Goal: Task Accomplishment & Management: Complete application form

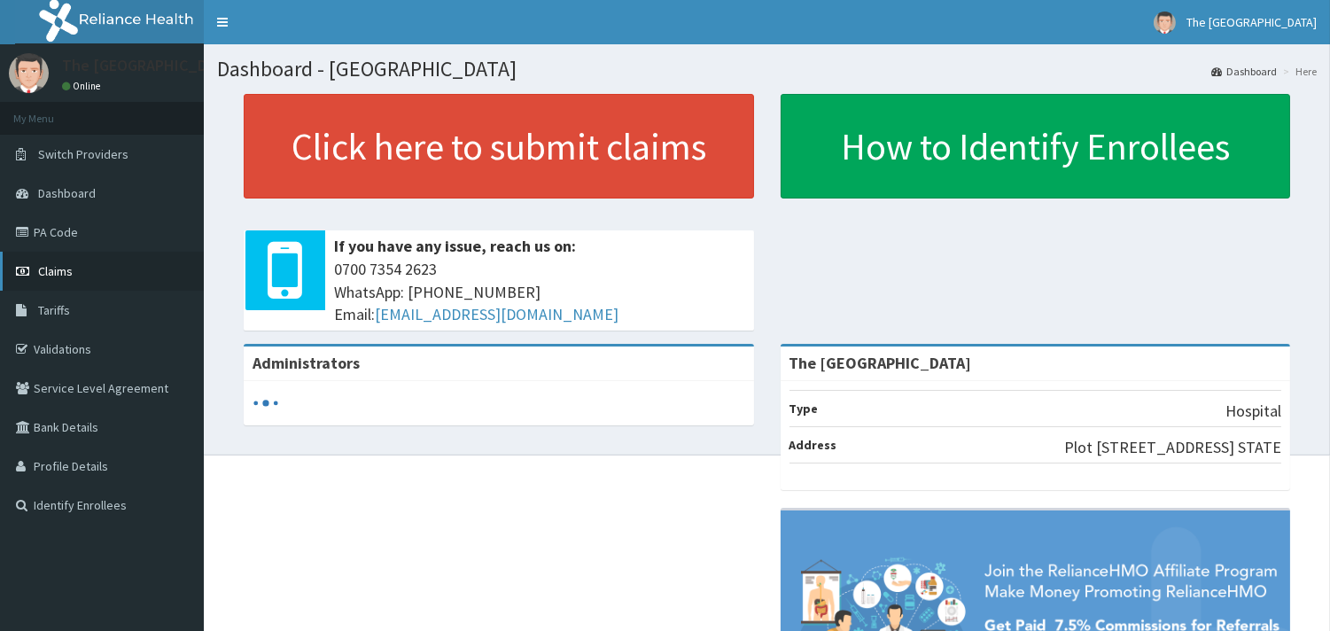
click at [72, 271] on link "Claims" at bounding box center [102, 271] width 204 height 39
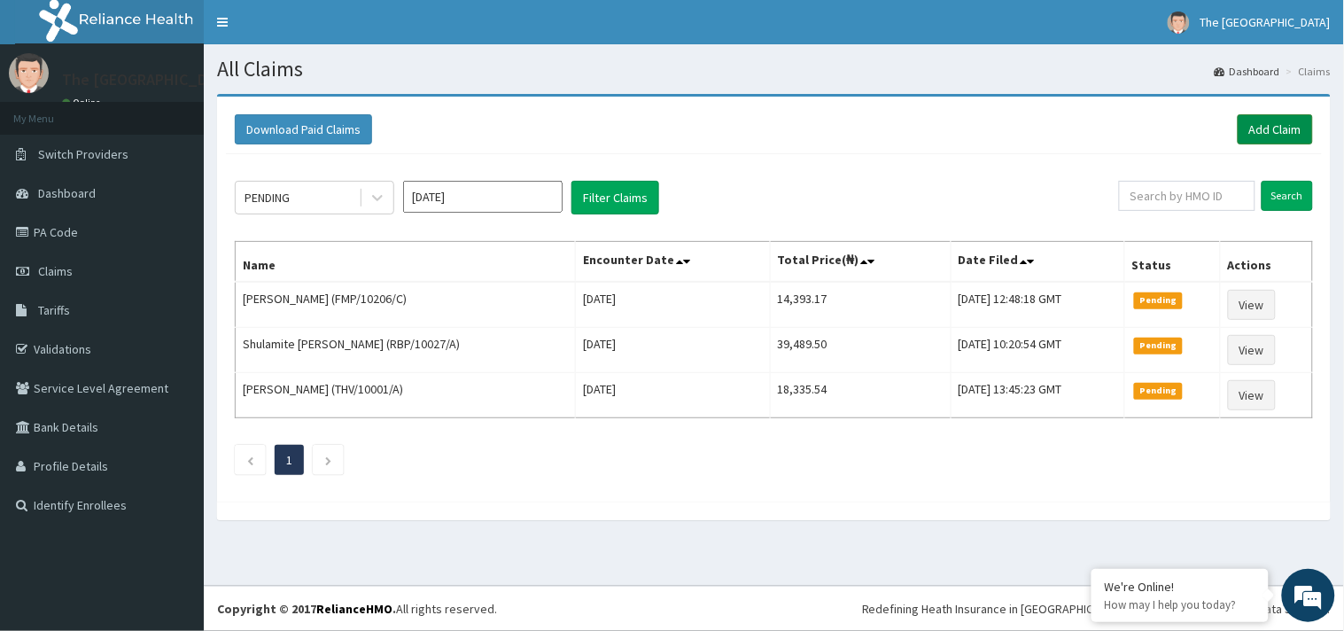
click at [1267, 127] on link "Add Claim" at bounding box center [1275, 129] width 75 height 30
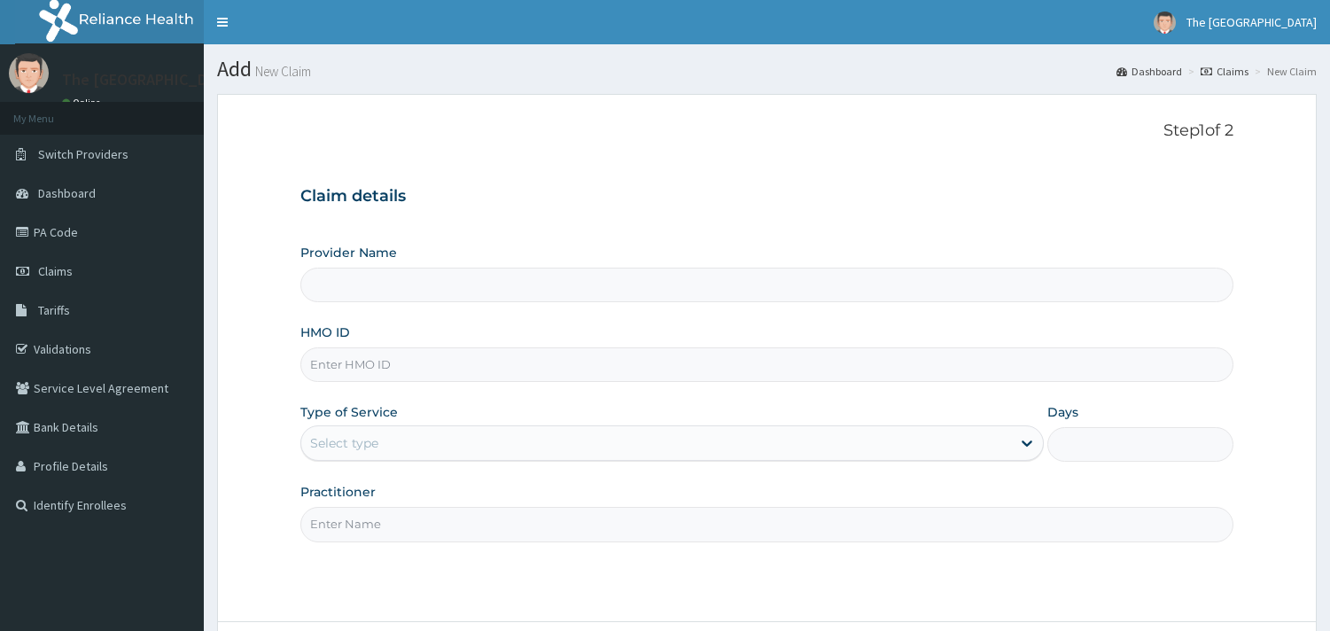
click at [396, 374] on input "HMO ID" at bounding box center [766, 364] width 933 height 35
type input "The [GEOGRAPHIC_DATA]"
type input "KON/10103/c"
click at [370, 439] on div "Select type" at bounding box center [344, 443] width 68 height 18
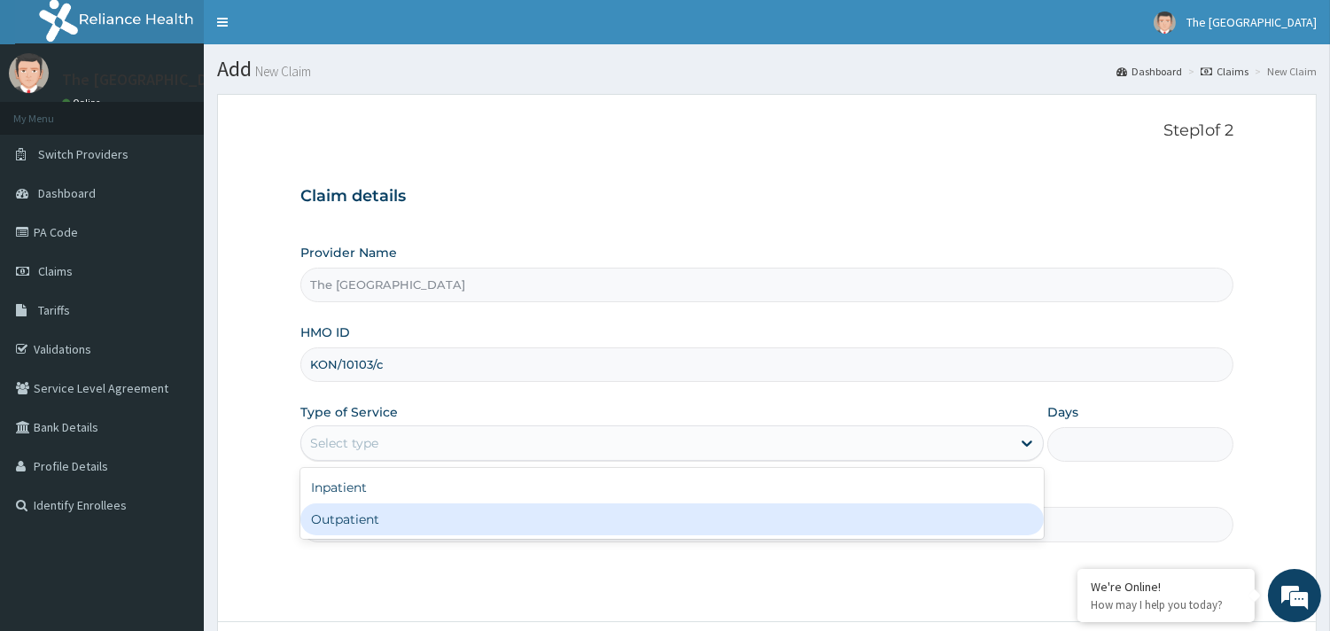
click at [376, 516] on div "Outpatient" at bounding box center [671, 519] width 743 height 32
click at [376, 516] on input "Practitioner" at bounding box center [766, 524] width 933 height 35
type input "1"
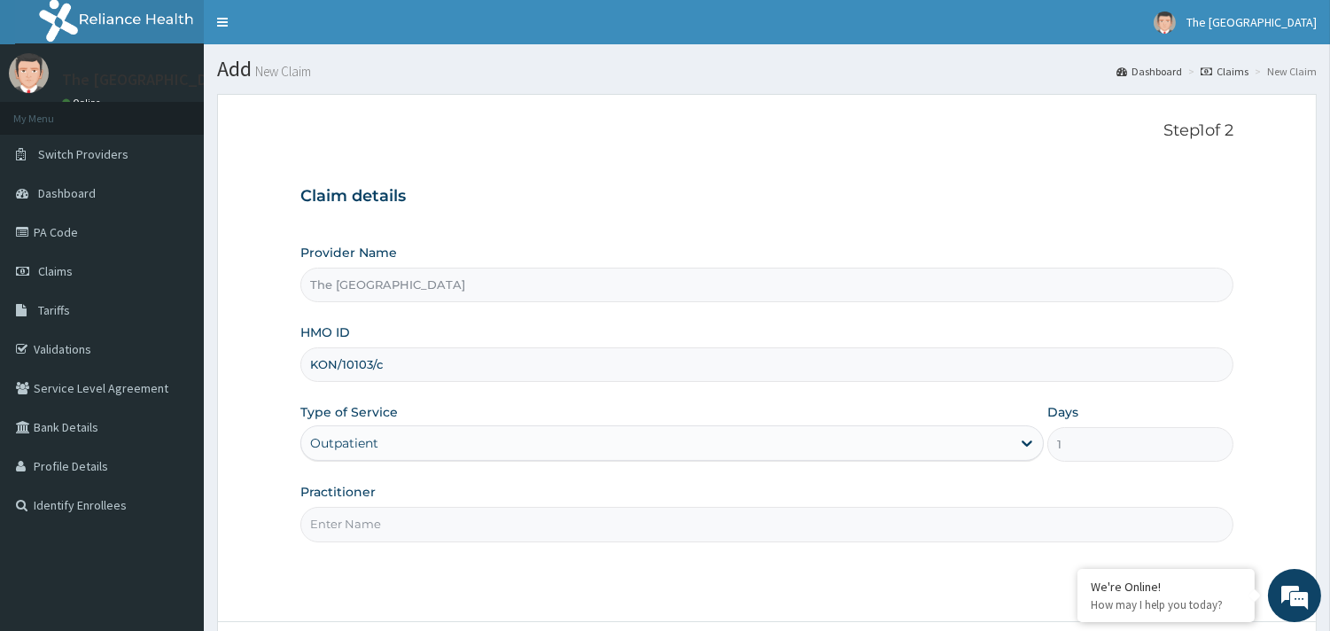
click at [360, 525] on input "Practitioner" at bounding box center [766, 524] width 933 height 35
type input "DR PHILLIPS"
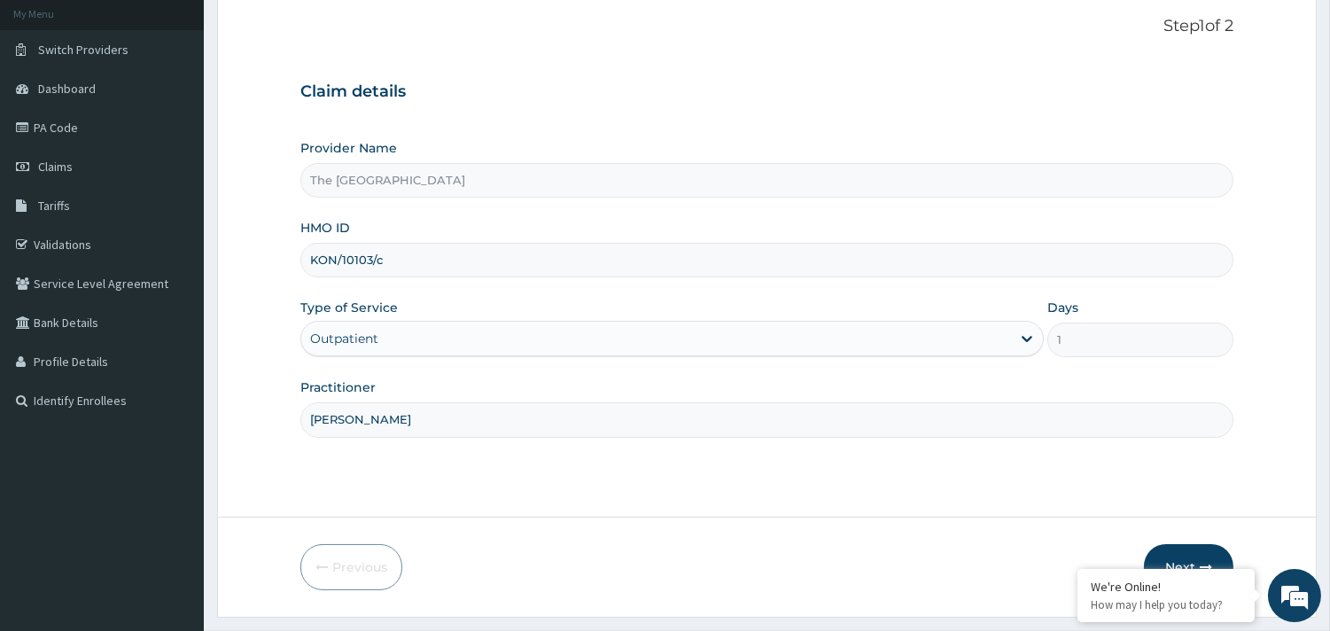
scroll to position [151, 0]
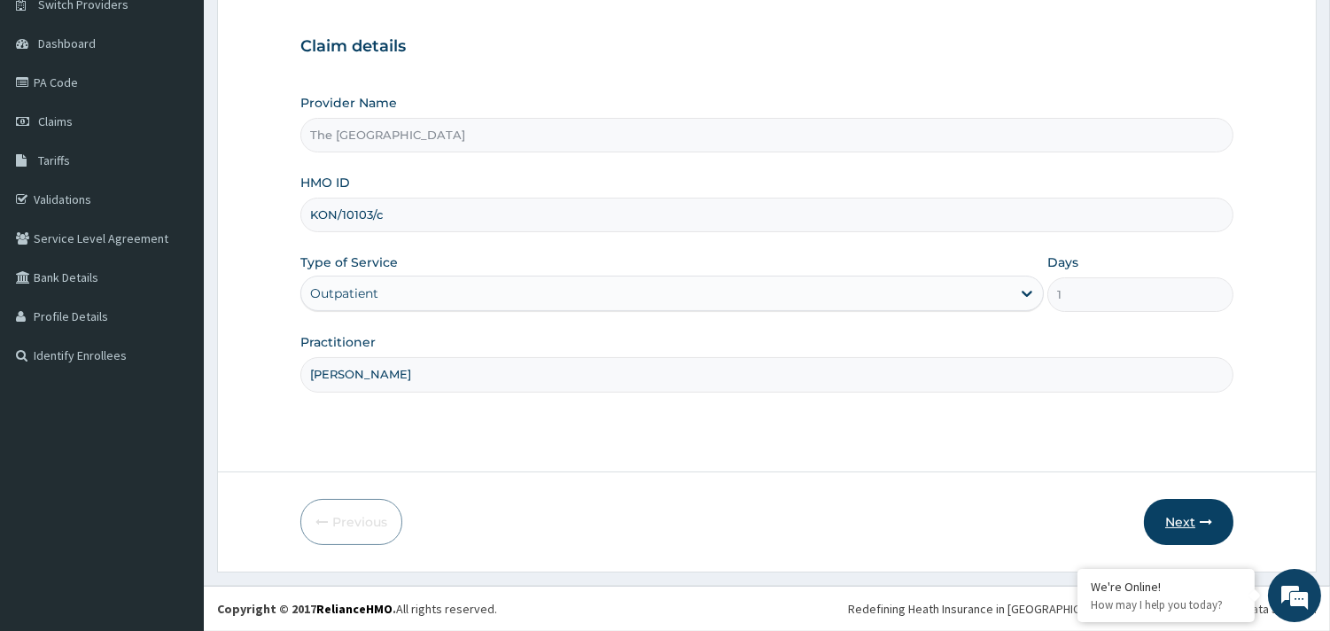
click at [1176, 514] on button "Next" at bounding box center [1188, 522] width 89 height 46
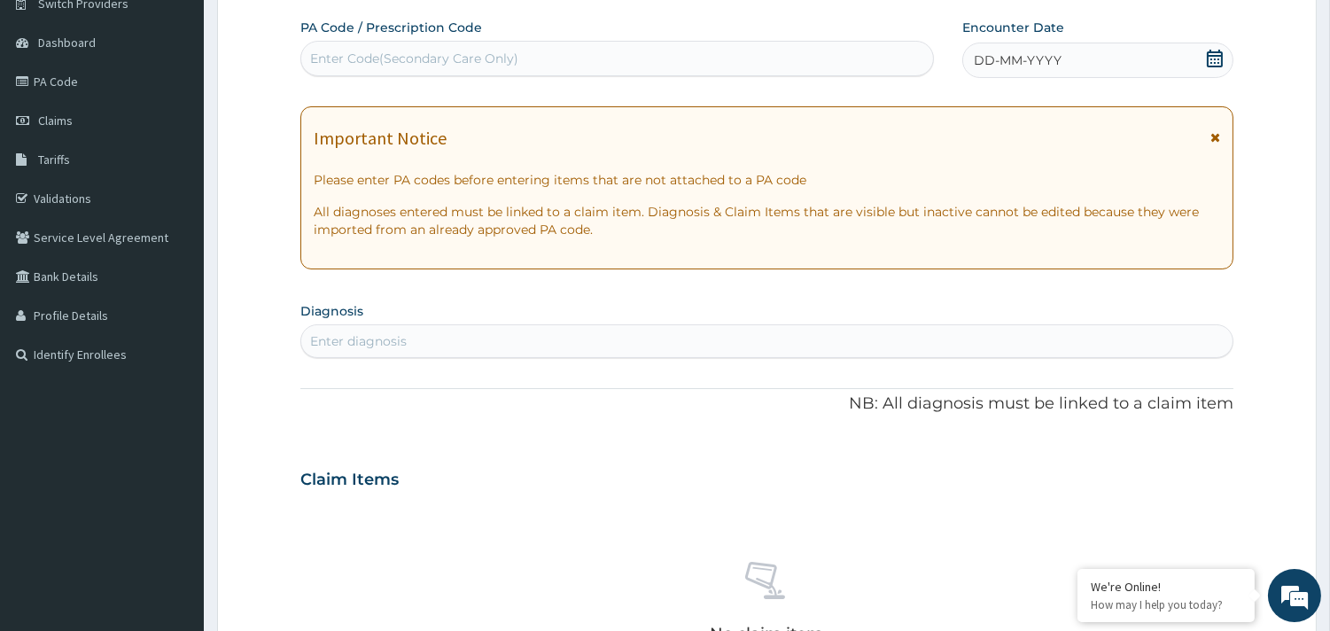
click at [1209, 57] on icon at bounding box center [1215, 59] width 18 height 18
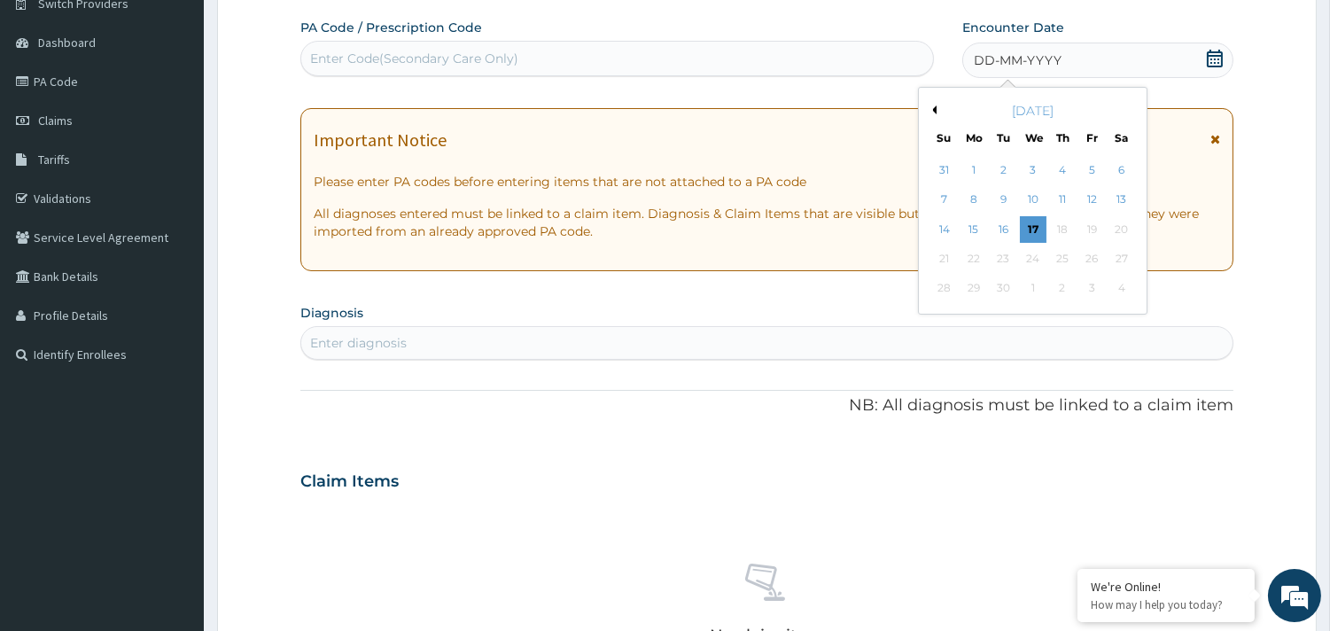
click at [934, 112] on button "Previous Month" at bounding box center [932, 109] width 9 height 9
click at [1085, 229] on div "18" at bounding box center [1091, 229] width 27 height 27
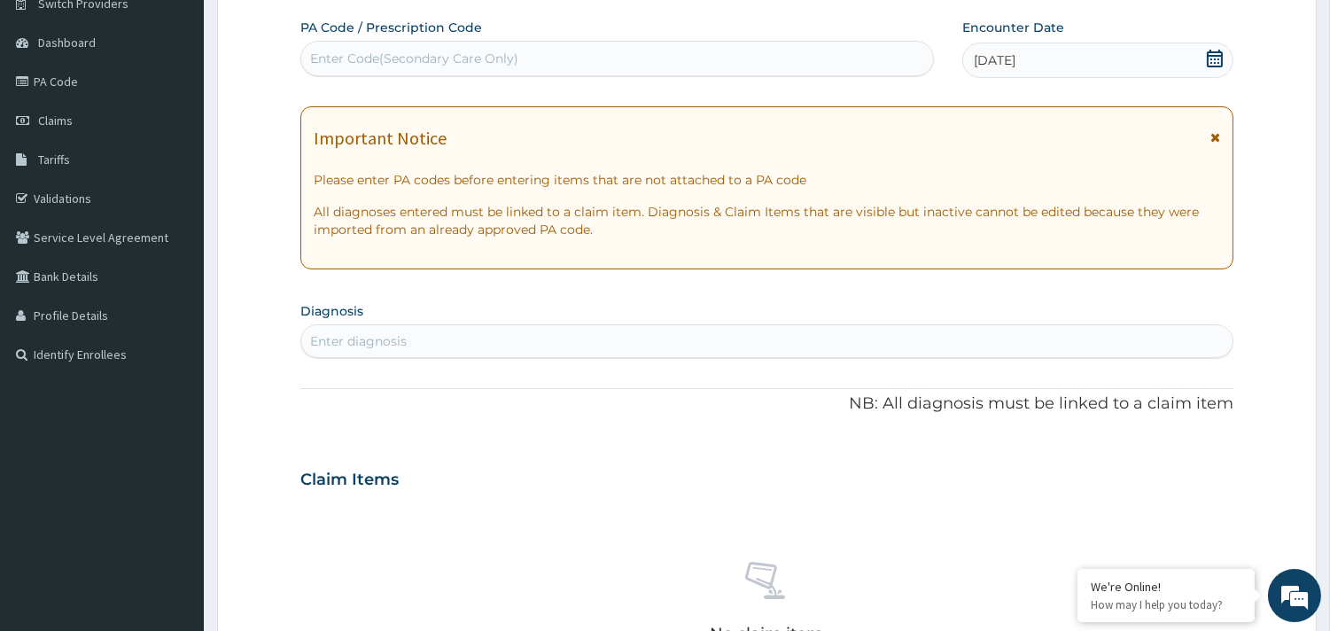
click at [1085, 229] on p "All diagnoses entered must be linked to a claim item. Diagnosis & Claim Items t…" at bounding box center [767, 220] width 906 height 35
click at [339, 324] on div "Enter diagnosis" at bounding box center [766, 341] width 933 height 34
type input "MALAR"
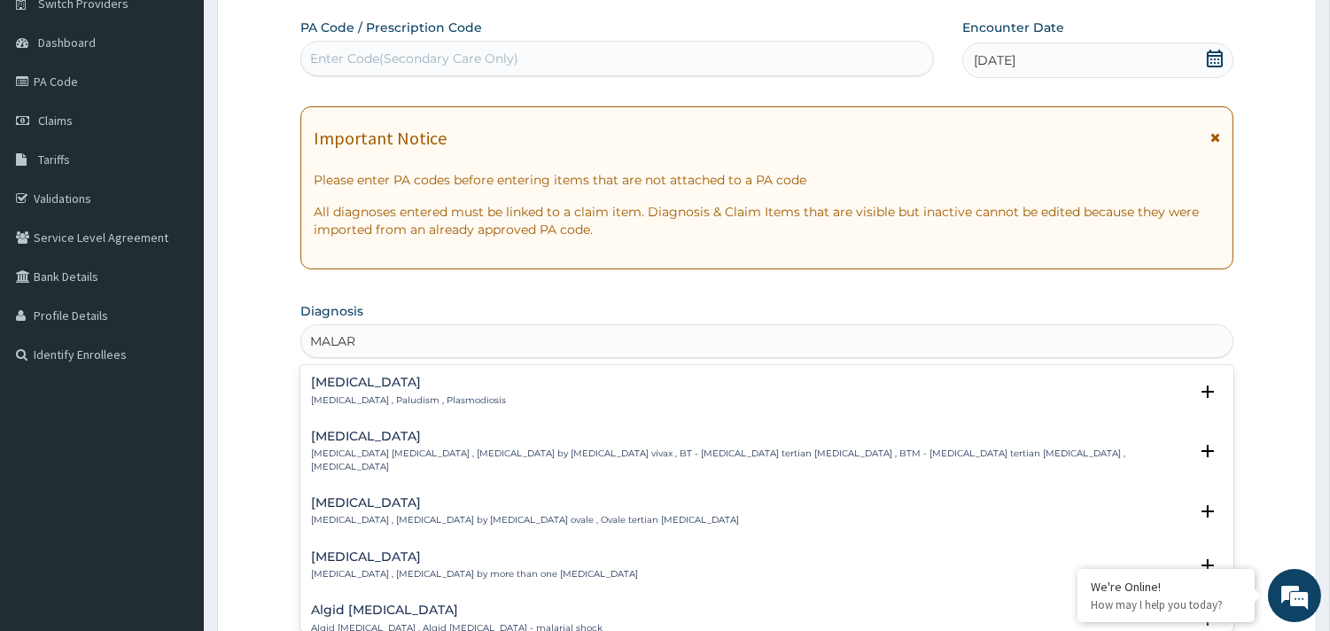
click at [339, 397] on p "Malaria , Paludism , Plasmodiosis" at bounding box center [408, 400] width 195 height 12
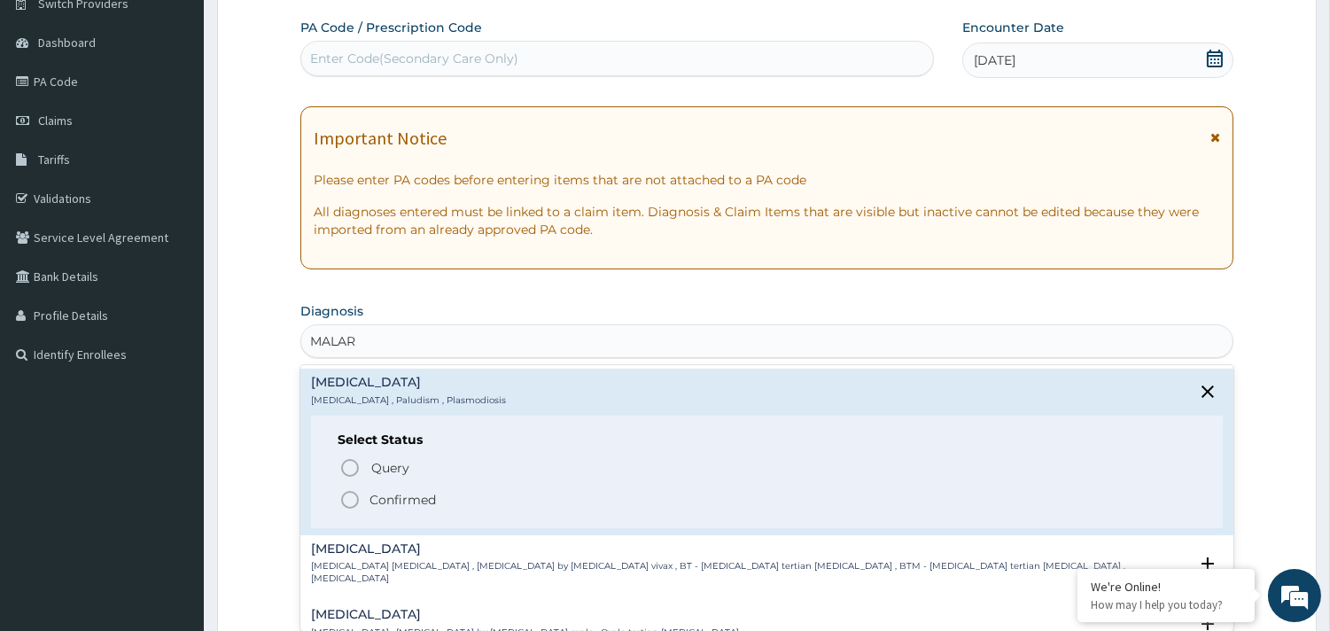
click at [356, 508] on icon "status option filled" at bounding box center [349, 499] width 21 height 21
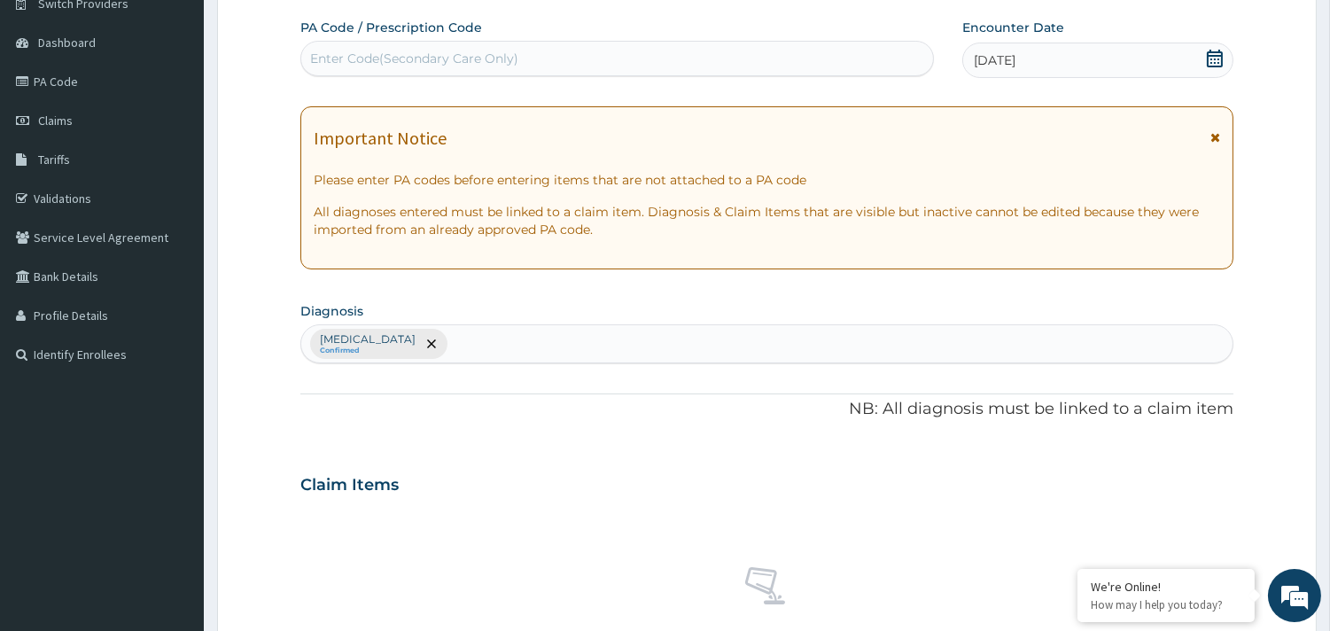
scroll to position [647, 0]
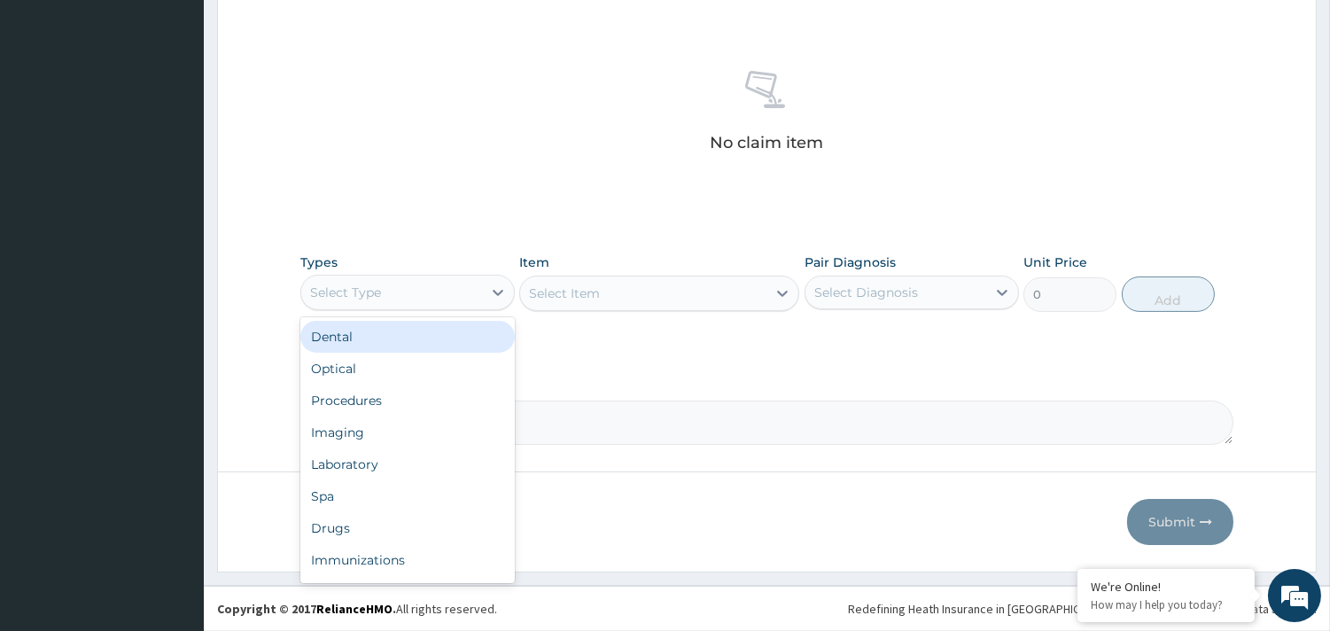
click at [402, 288] on div "Select Type" at bounding box center [391, 292] width 181 height 28
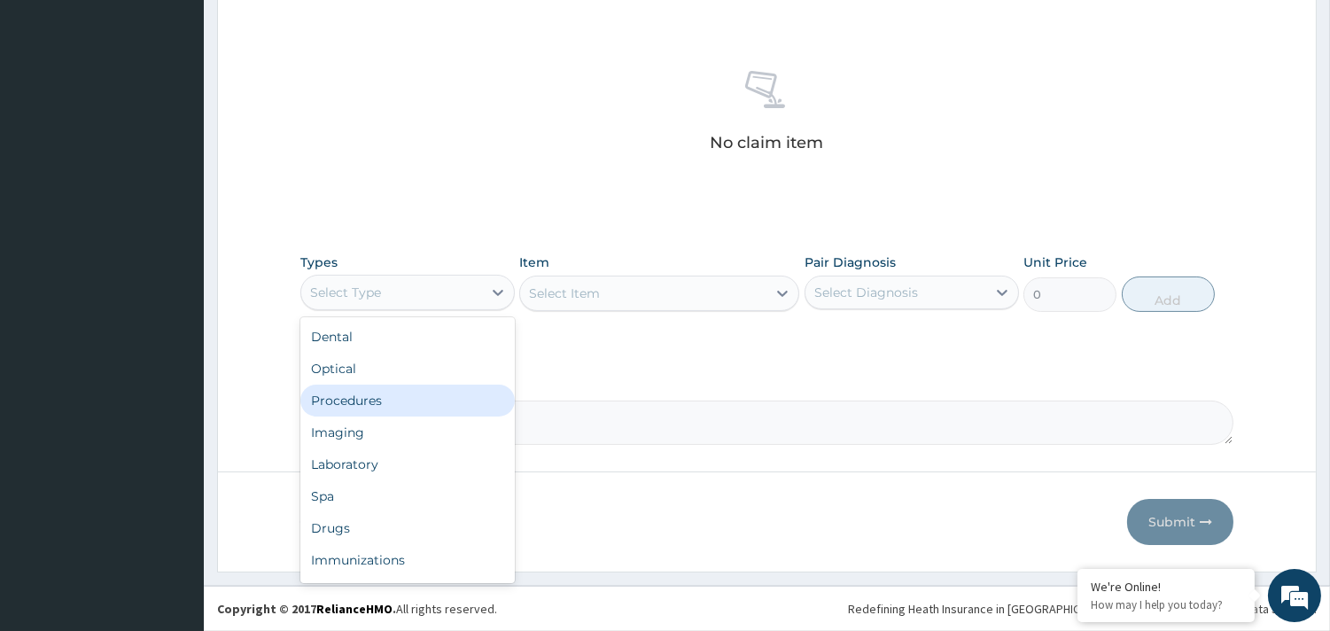
click at [363, 400] on div "Procedures" at bounding box center [407, 401] width 214 height 32
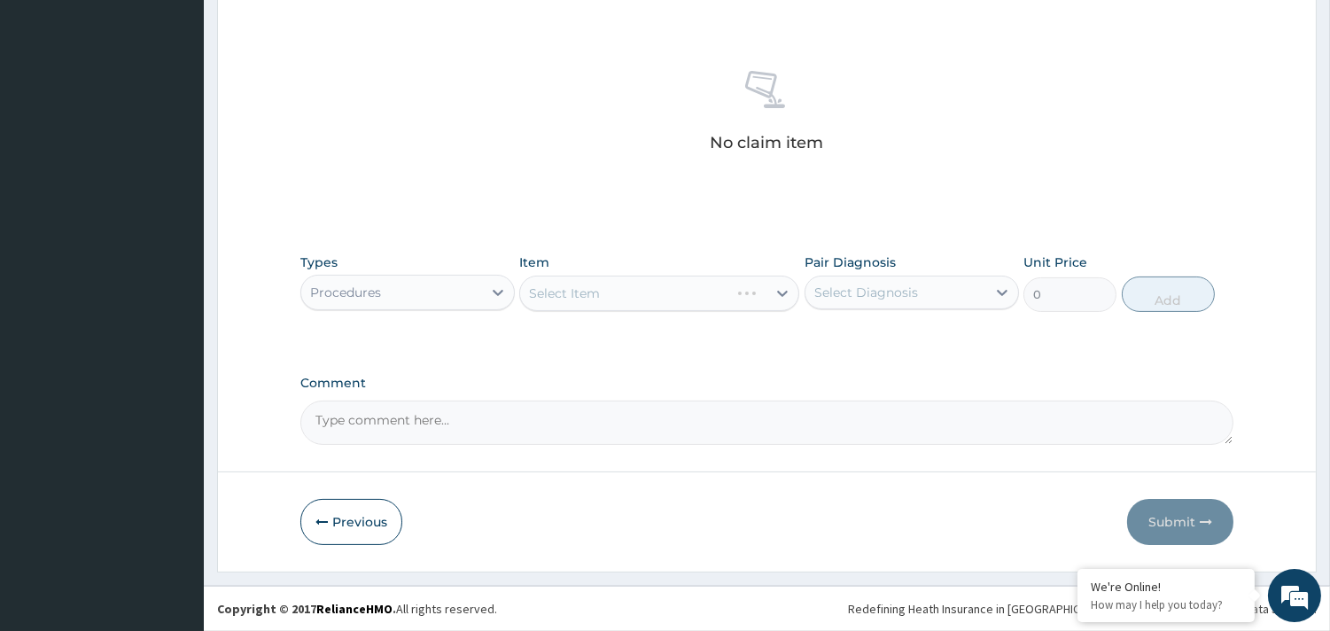
click at [586, 276] on div "Select Item" at bounding box center [659, 293] width 280 height 35
click at [583, 286] on div "Select Item" at bounding box center [659, 293] width 280 height 35
click at [579, 293] on div "Select Item" at bounding box center [659, 293] width 280 height 35
click at [579, 293] on div "Select Item" at bounding box center [564, 293] width 71 height 18
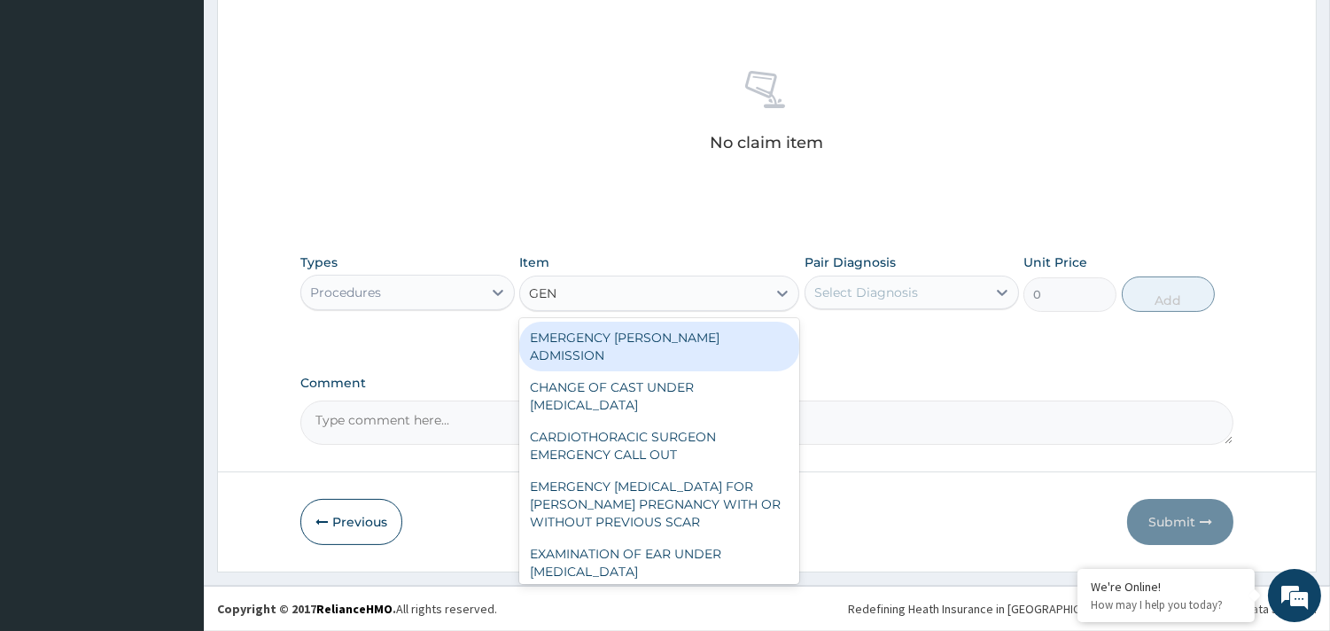
type input "GENE"
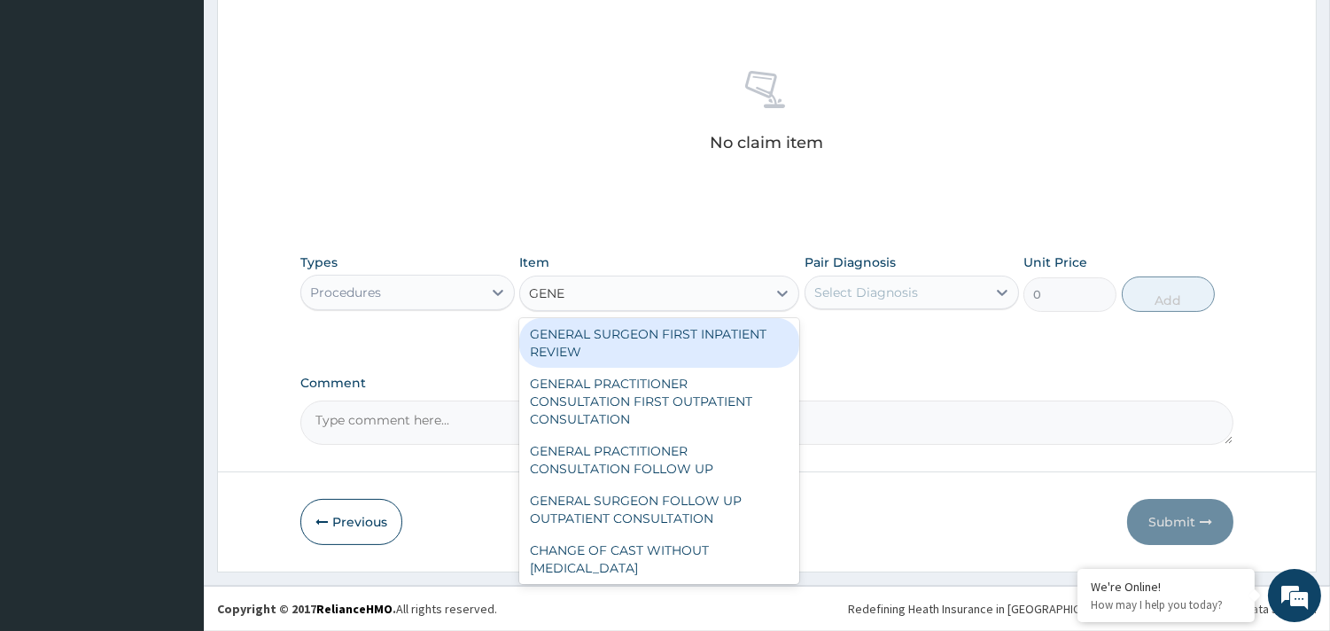
scroll to position [237, 0]
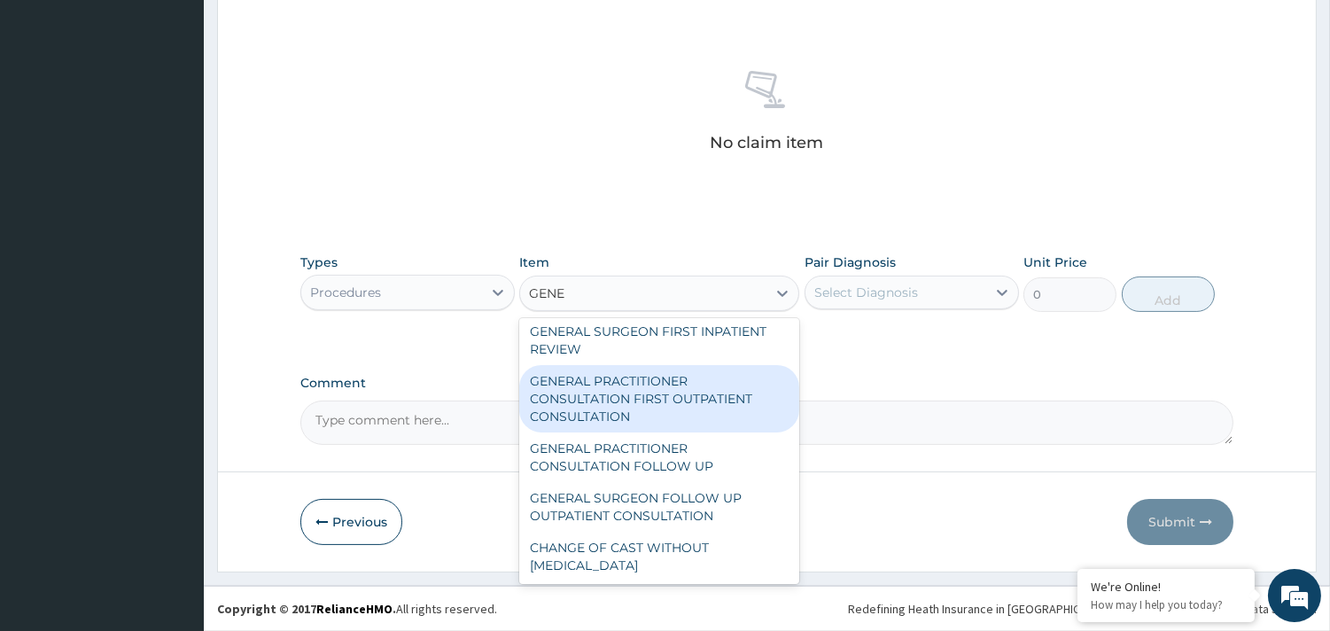
click at [693, 401] on div "GENERAL PRACTITIONER CONSULTATION FIRST OUTPATIENT CONSULTATION" at bounding box center [659, 398] width 280 height 67
click at [693, 401] on textarea "Comment" at bounding box center [766, 422] width 933 height 44
type input "4174.5"
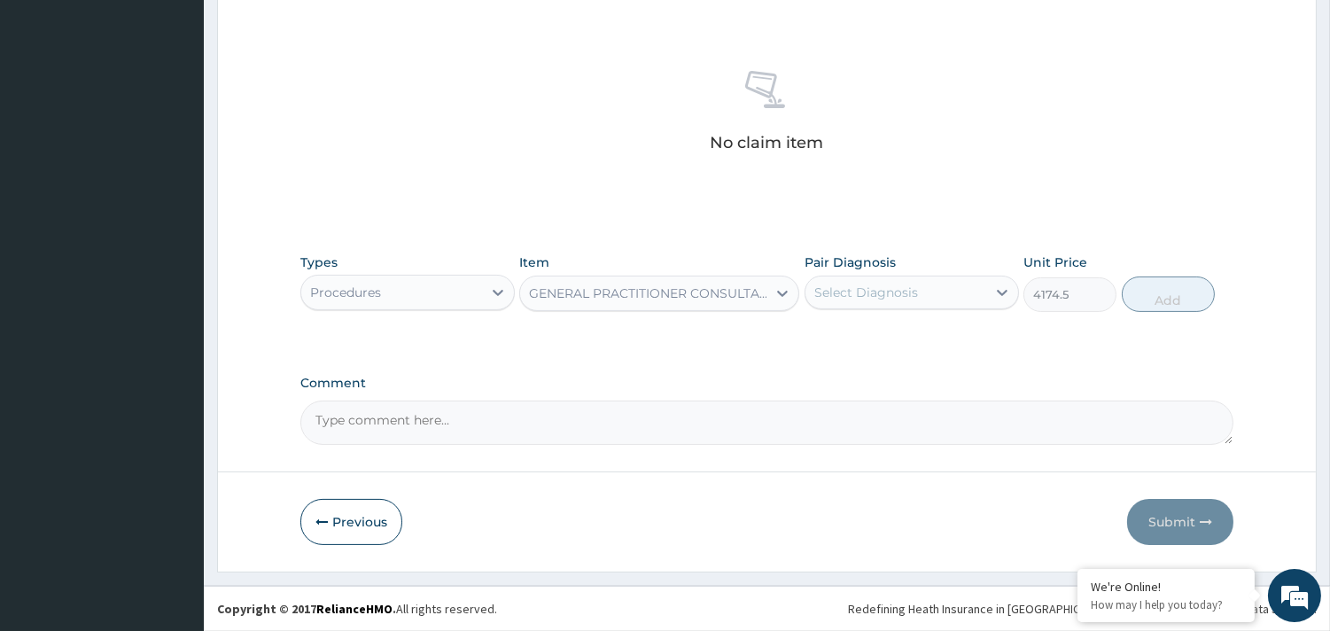
click at [881, 287] on div "Select Diagnosis" at bounding box center [866, 293] width 104 height 18
click at [878, 335] on label "Malaria" at bounding box center [889, 336] width 110 height 18
checkbox input "true"
click at [1154, 298] on button "Add" at bounding box center [1168, 293] width 93 height 35
type input "0"
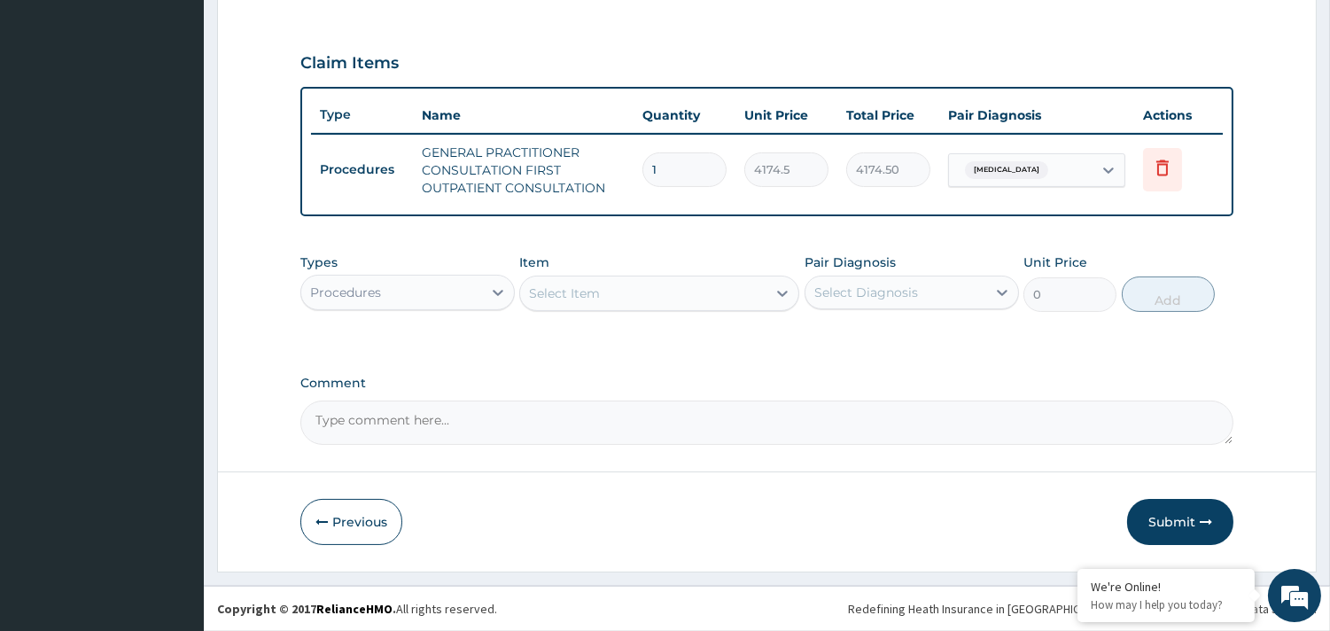
scroll to position [570, 0]
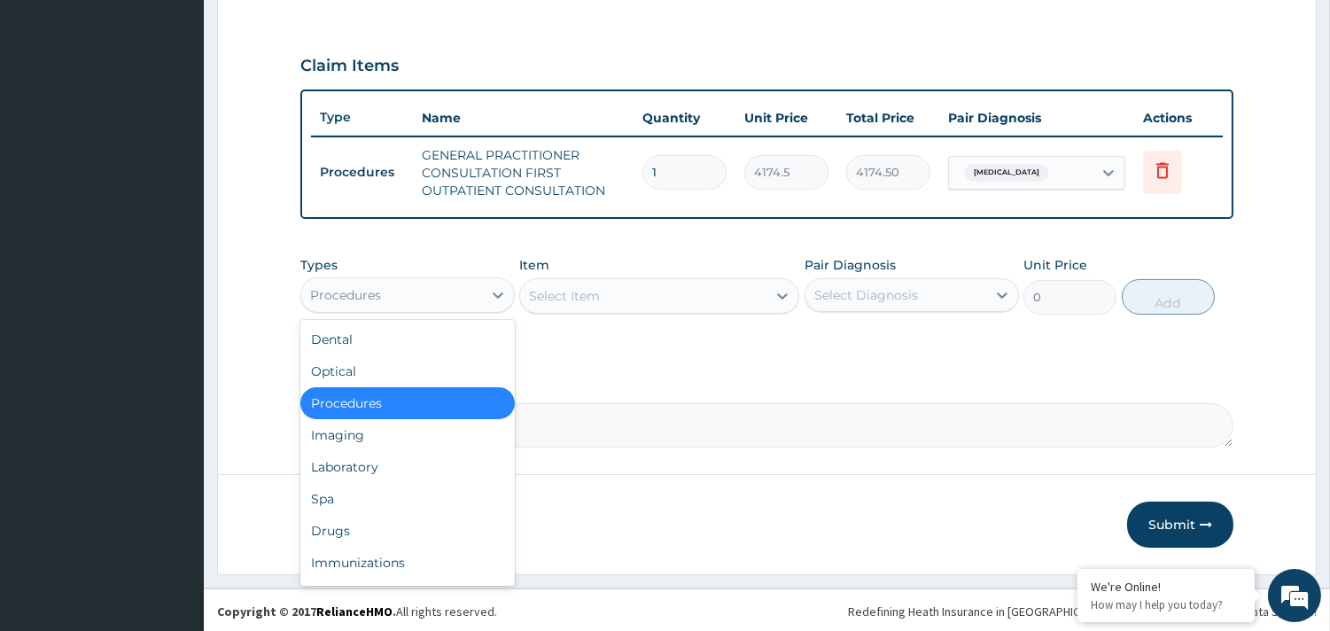
click at [422, 295] on div "Procedures" at bounding box center [391, 295] width 181 height 28
click at [347, 455] on div "Laboratory" at bounding box center [407, 467] width 214 height 32
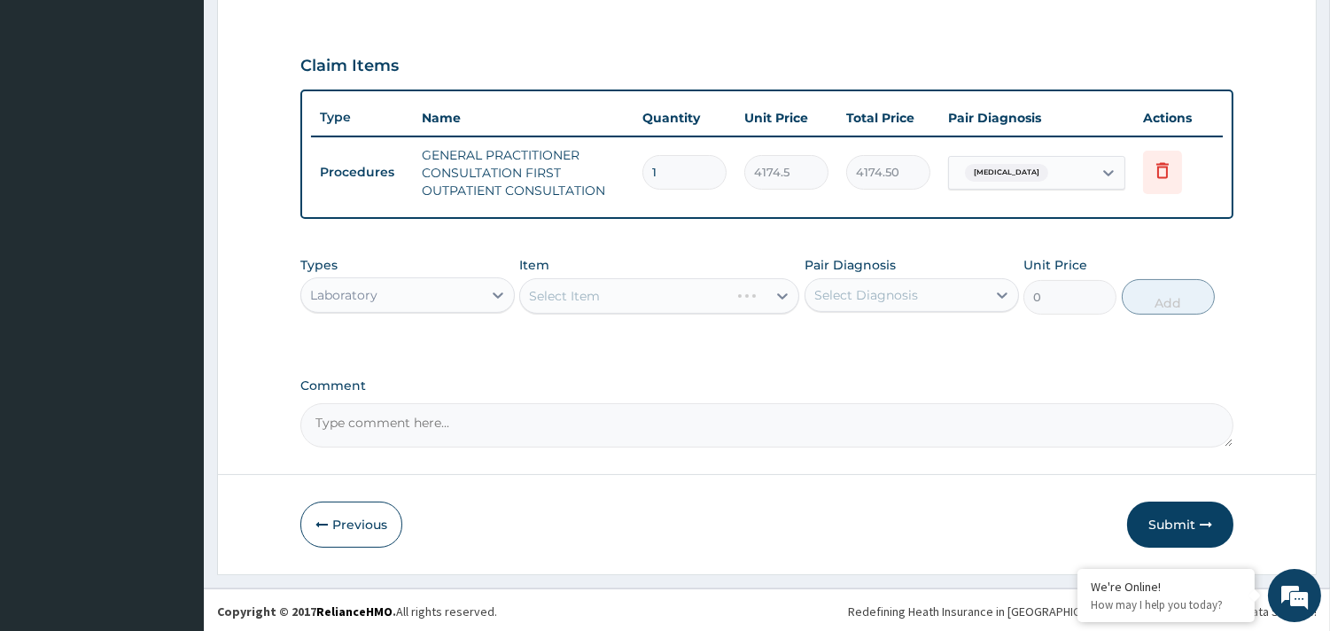
click at [544, 286] on div "Select Item" at bounding box center [659, 295] width 280 height 35
click at [571, 296] on div "Select Item" at bounding box center [564, 296] width 71 height 18
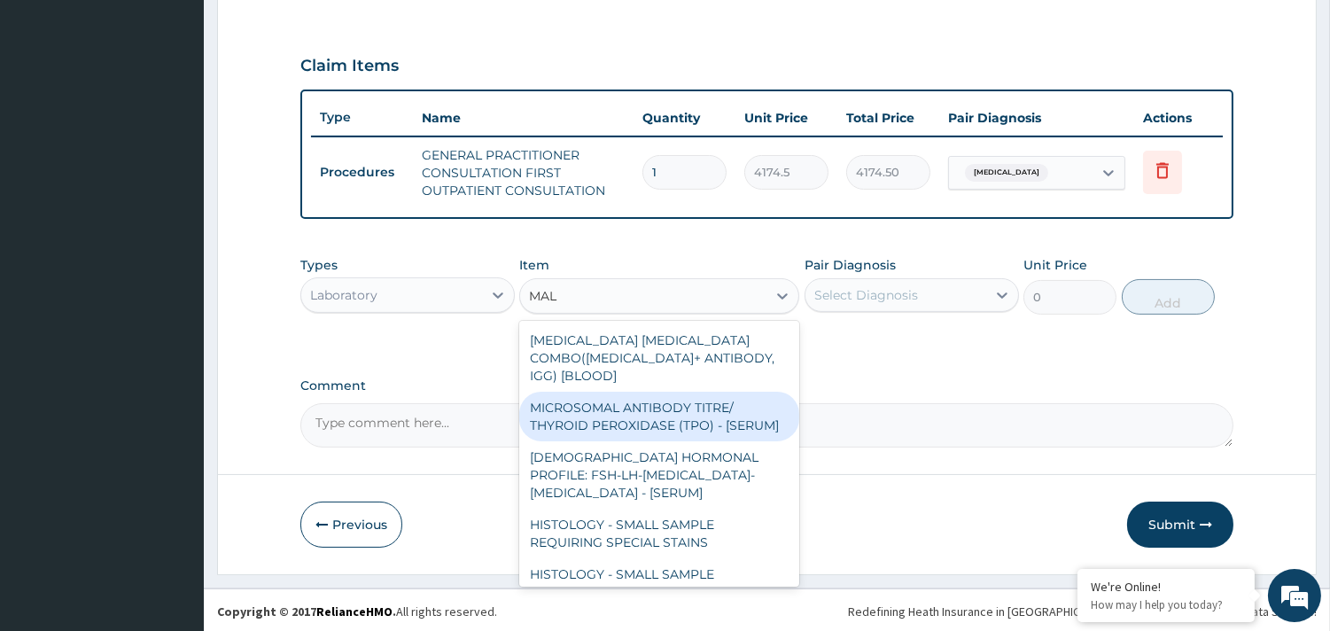
type input "MALA"
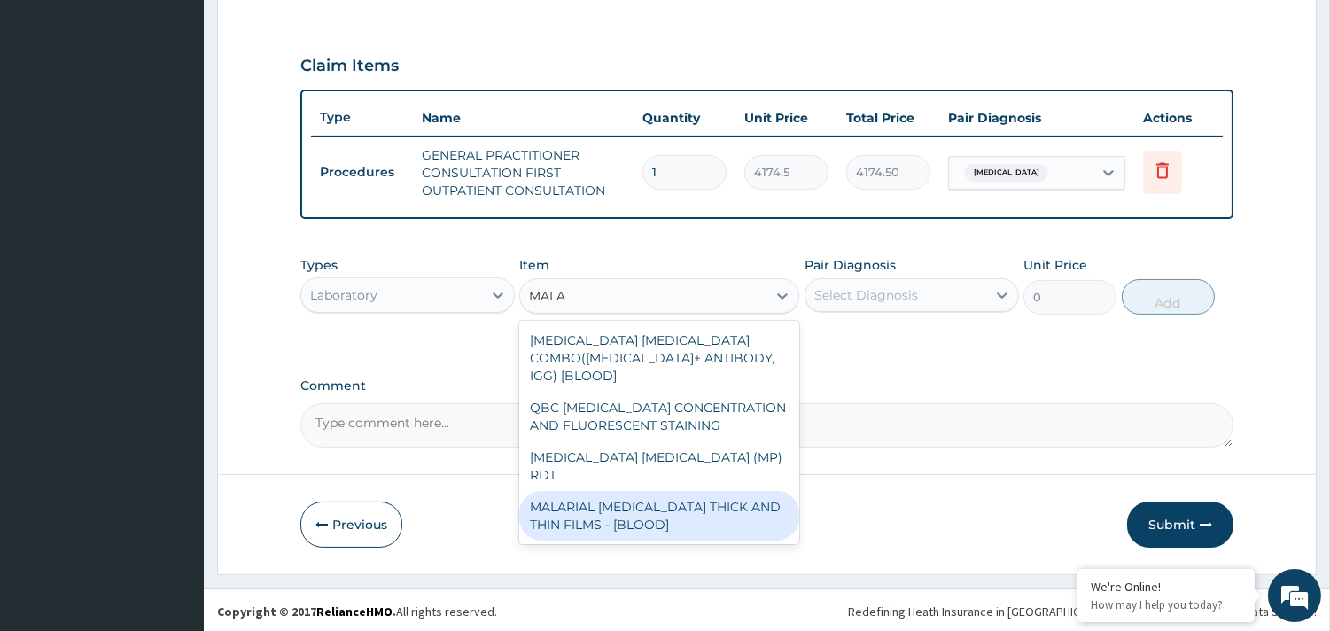
click at [632, 491] on div "MALARIAL PARASITE THICK AND THIN FILMS - [BLOOD]" at bounding box center [659, 516] width 280 height 50
type input "1897.5"
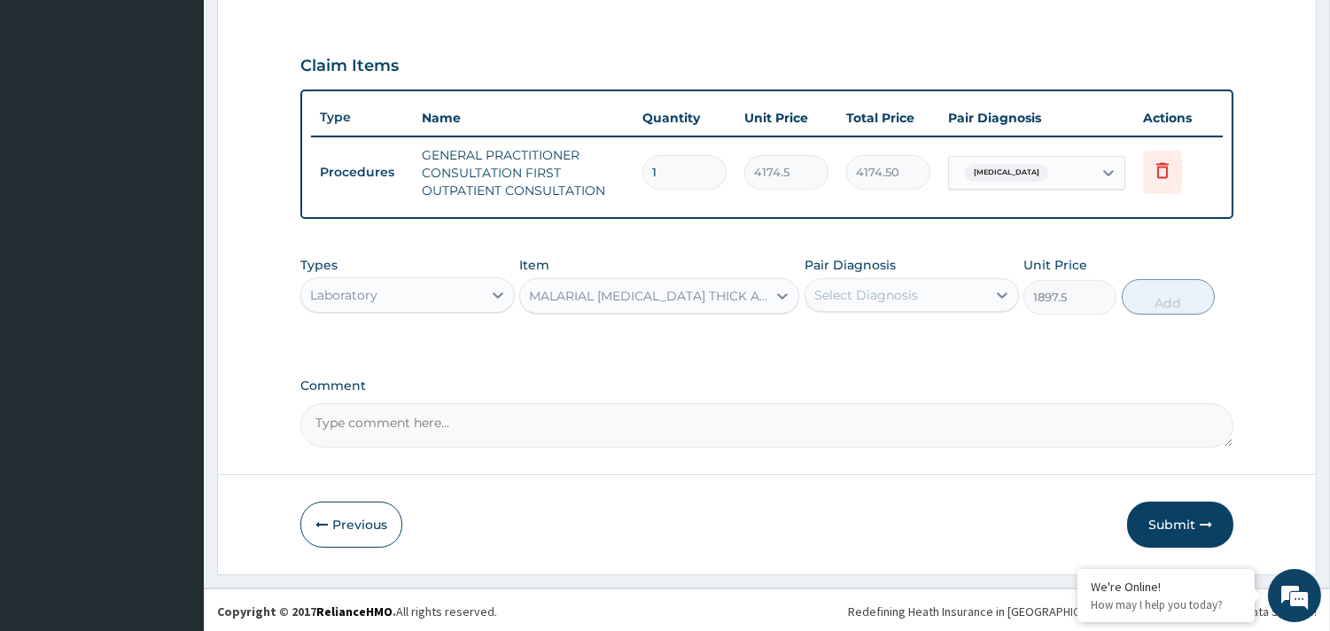
click at [888, 290] on div "Select Diagnosis" at bounding box center [866, 295] width 104 height 18
click at [901, 343] on div "Malaria" at bounding box center [912, 341] width 214 height 36
checkbox input "true"
click at [1178, 297] on button "Add" at bounding box center [1168, 296] width 93 height 35
type input "0"
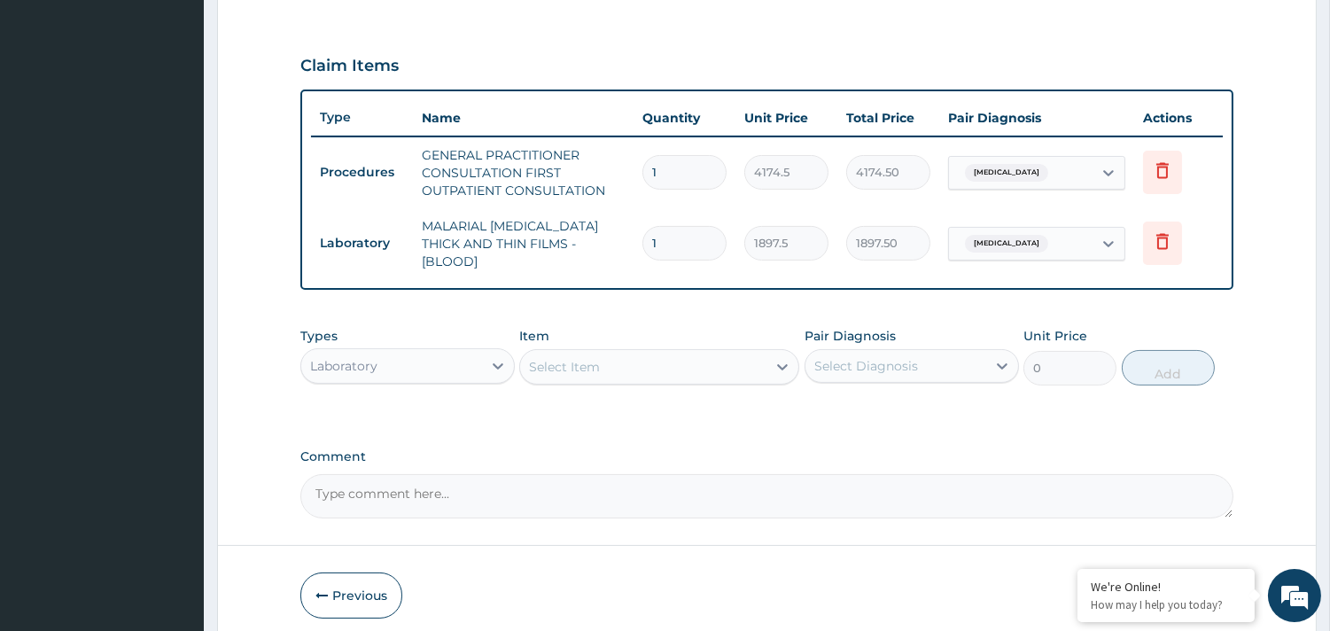
click at [450, 352] on div "Laboratory" at bounding box center [391, 366] width 181 height 28
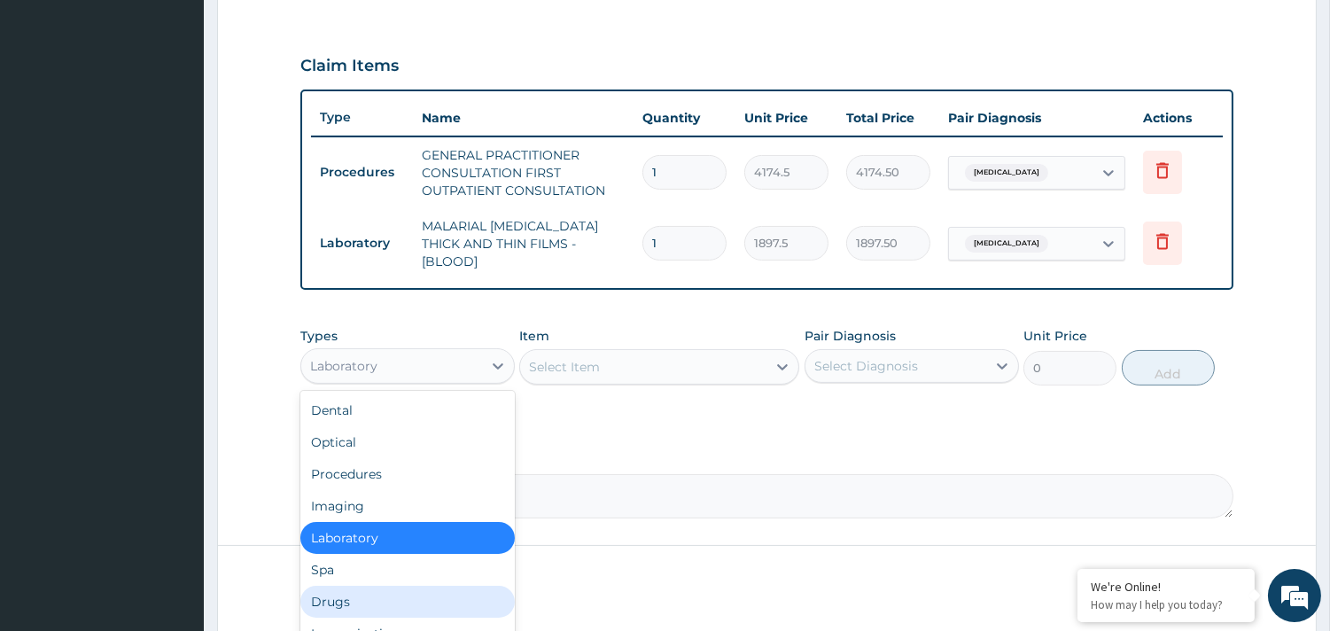
click at [354, 586] on div "Drugs" at bounding box center [407, 602] width 214 height 32
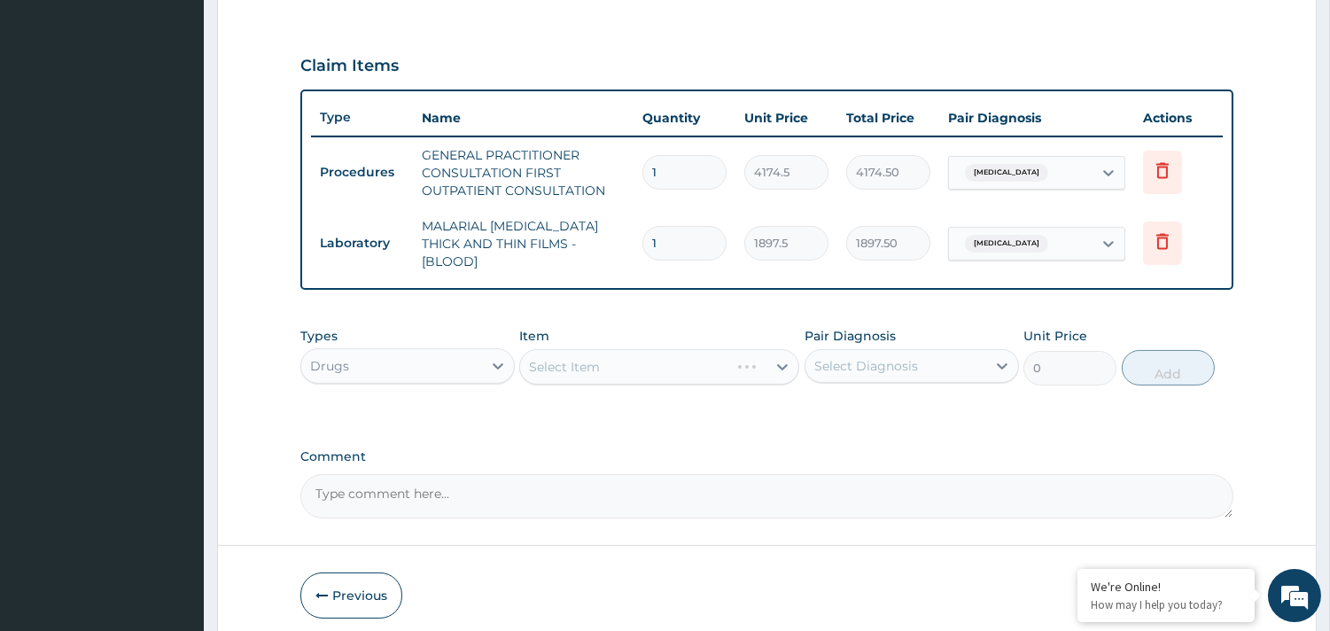
click at [599, 349] on div "Select Item" at bounding box center [659, 366] width 280 height 35
click at [571, 361] on div "Select Item" at bounding box center [564, 367] width 71 height 18
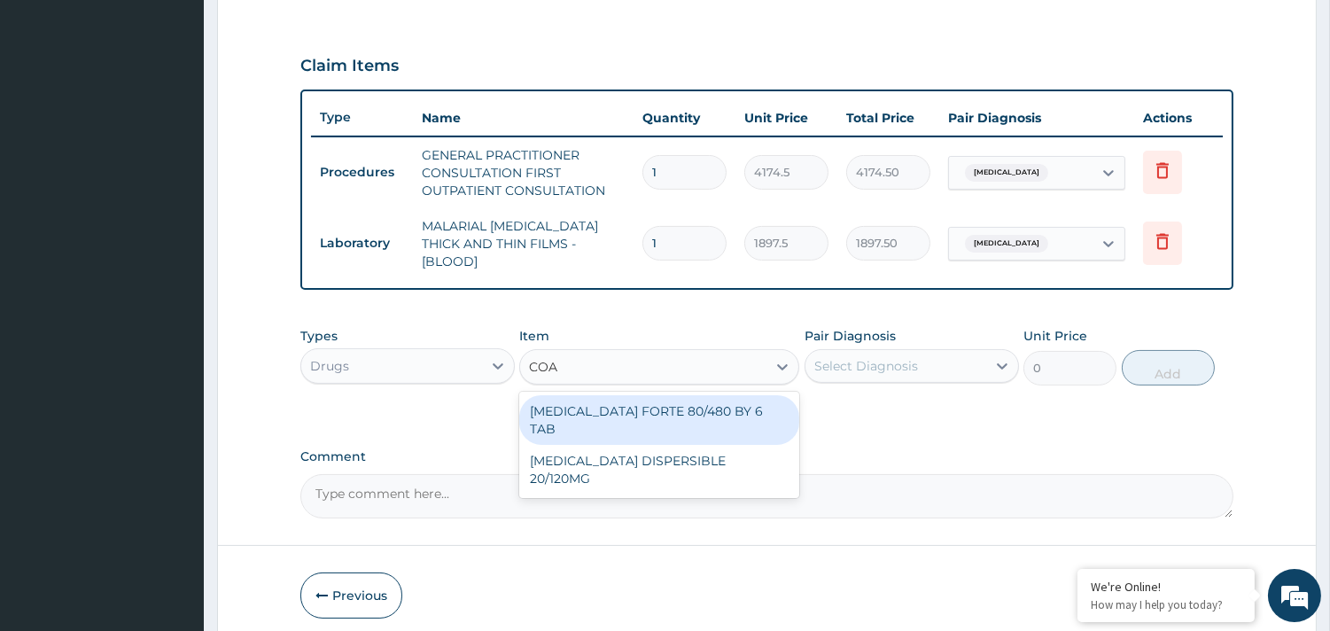
type input "COAR"
click at [668, 397] on div "COARTEM FORTE 80/480 BY 6 TAB" at bounding box center [659, 420] width 280 height 50
type input "528.7700000000001"
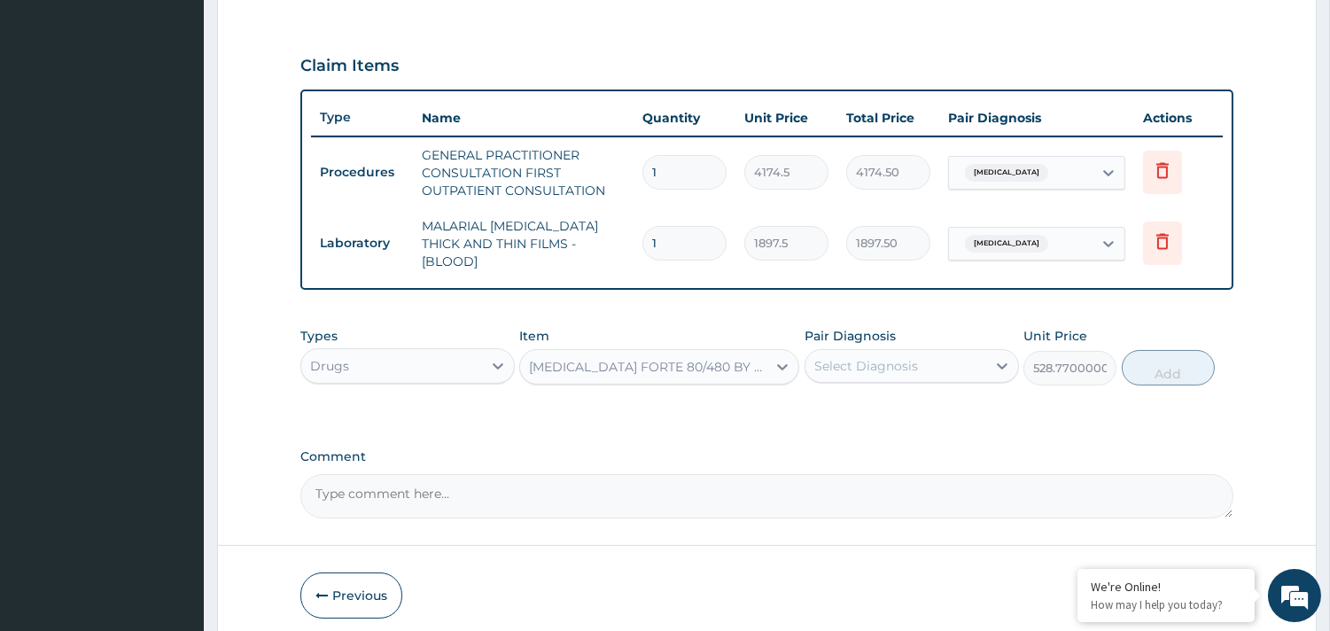
click at [884, 364] on div "Select Diagnosis" at bounding box center [895, 366] width 181 height 28
click at [869, 400] on label "Malaria" at bounding box center [889, 409] width 110 height 18
drag, startPoint x: 869, startPoint y: 399, endPoint x: 986, endPoint y: 455, distance: 130.0
click at [869, 400] on label "Malaria" at bounding box center [889, 409] width 110 height 18
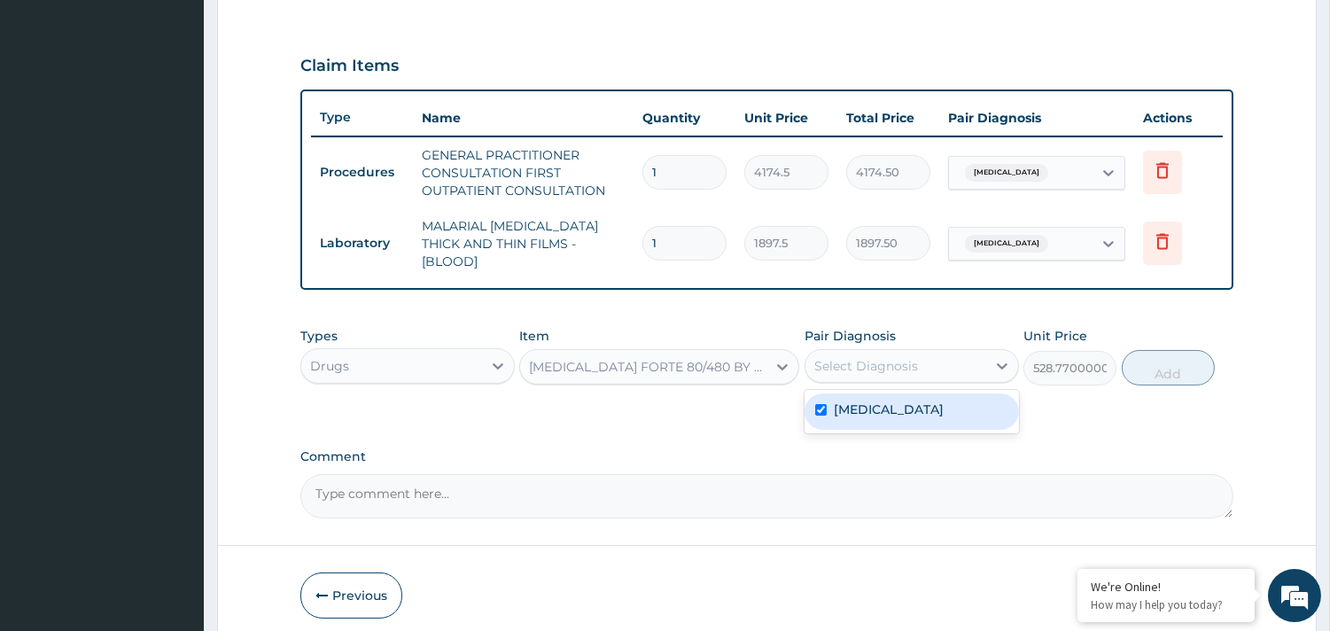
checkbox input "true"
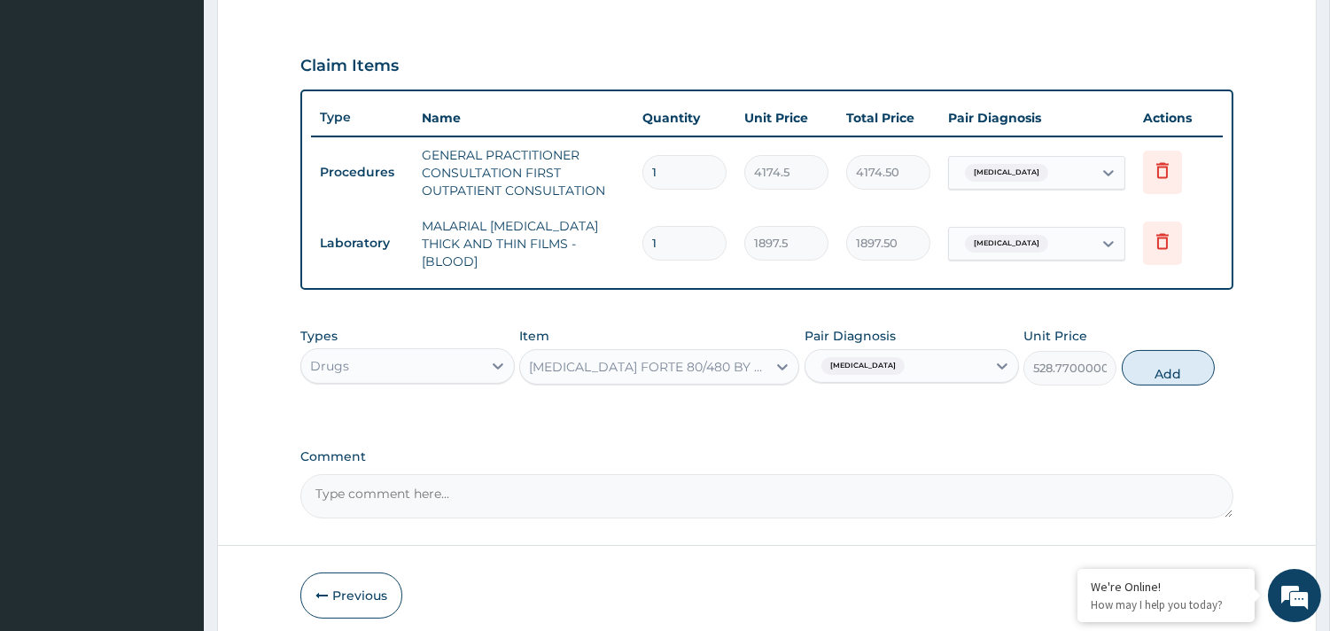
click at [1182, 376] on div "Types Drugs Item COARTEM FORTE 80/480 BY 6 TAB Pair Diagnosis Malaria Unit Pric…" at bounding box center [766, 356] width 933 height 76
click at [1182, 366] on button "Add" at bounding box center [1168, 367] width 93 height 35
type input "0"
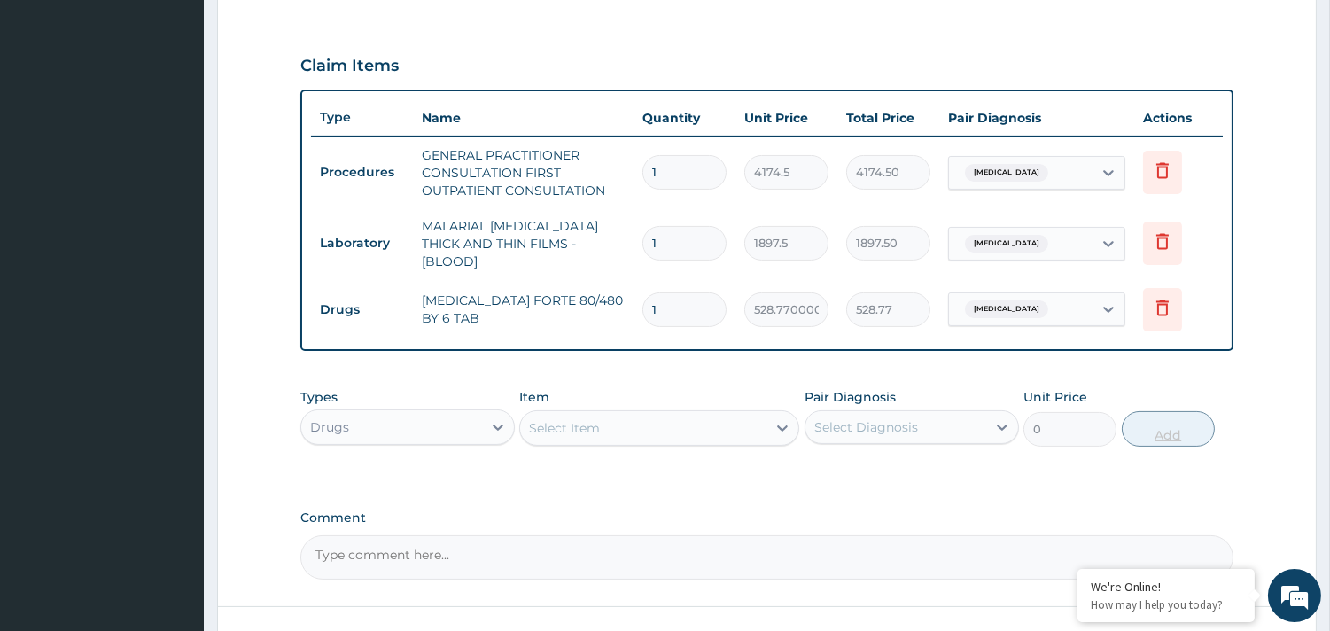
type input "0.00"
type input "6"
type input "3172.62"
type input "6"
click at [556, 419] on div "Select Item" at bounding box center [564, 428] width 71 height 18
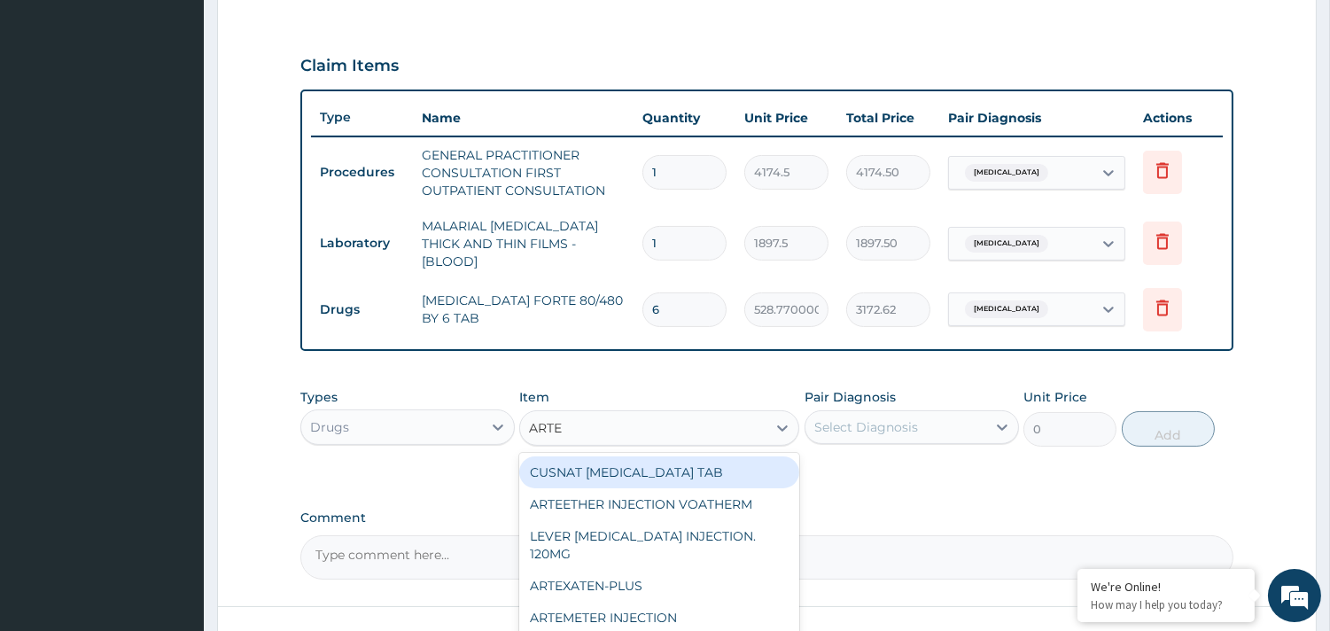
type input "ARTEM"
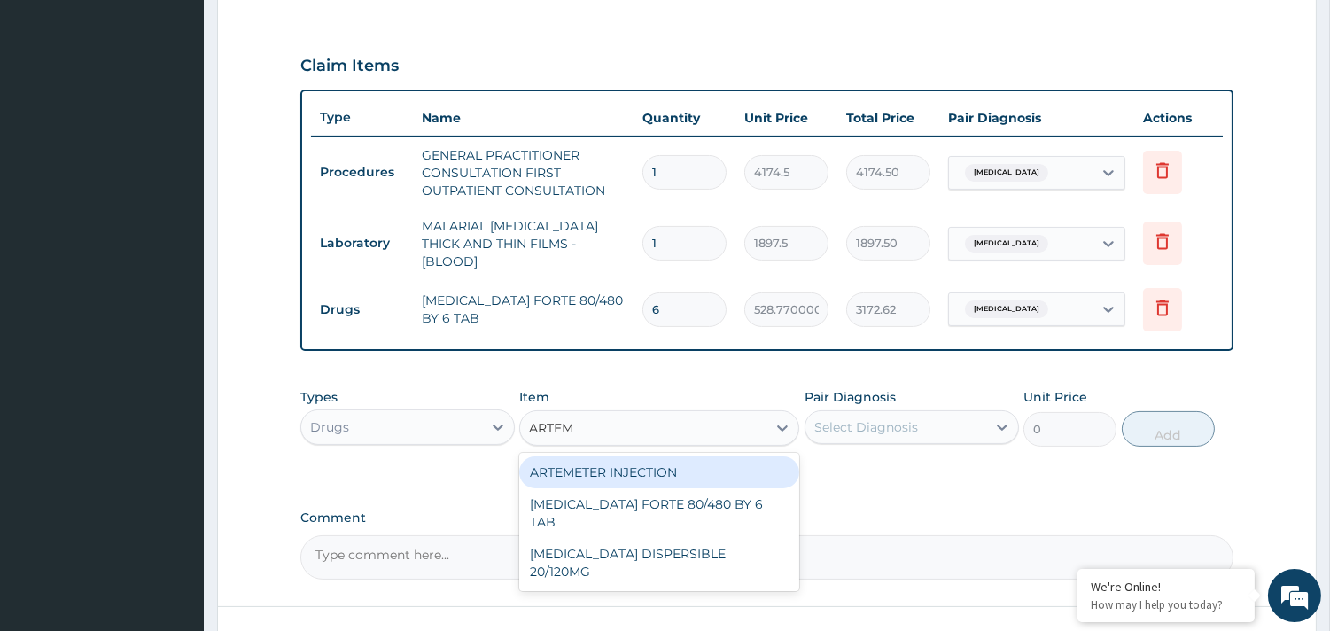
click at [570, 465] on div "ARTEMETER INJECTION" at bounding box center [659, 472] width 280 height 32
type input "1113.2"
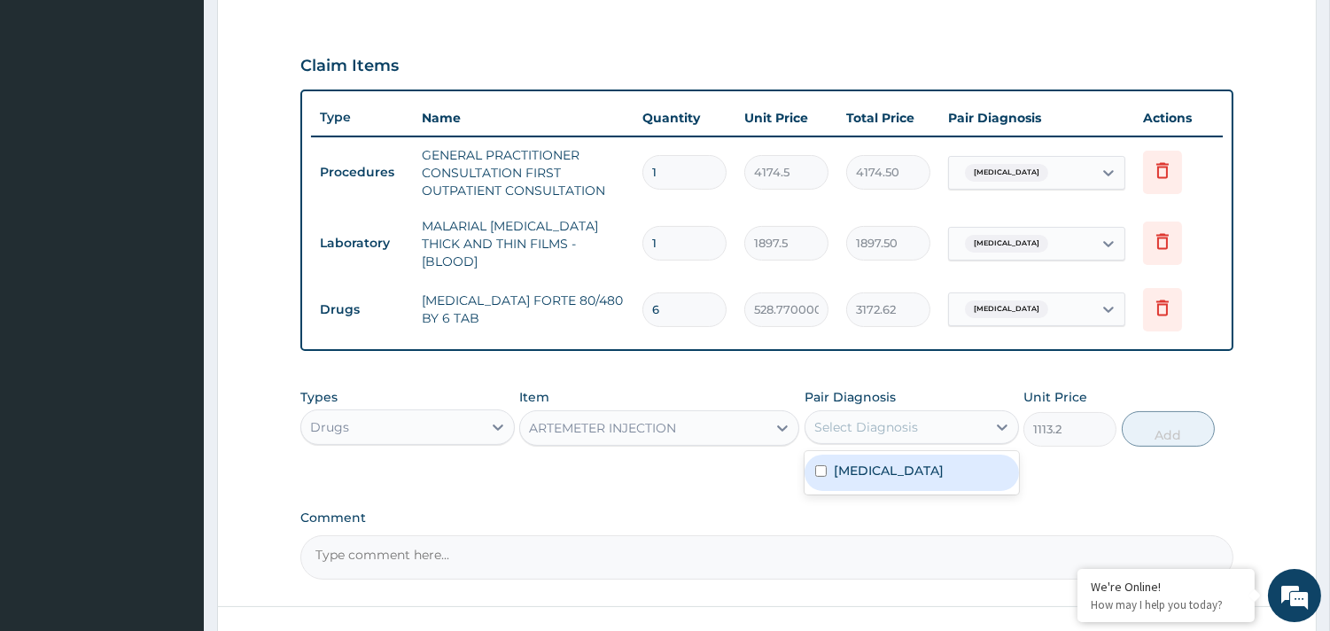
click at [837, 418] on div "Select Diagnosis" at bounding box center [866, 427] width 104 height 18
click at [845, 455] on div "Malaria" at bounding box center [912, 473] width 214 height 36
checkbox input "true"
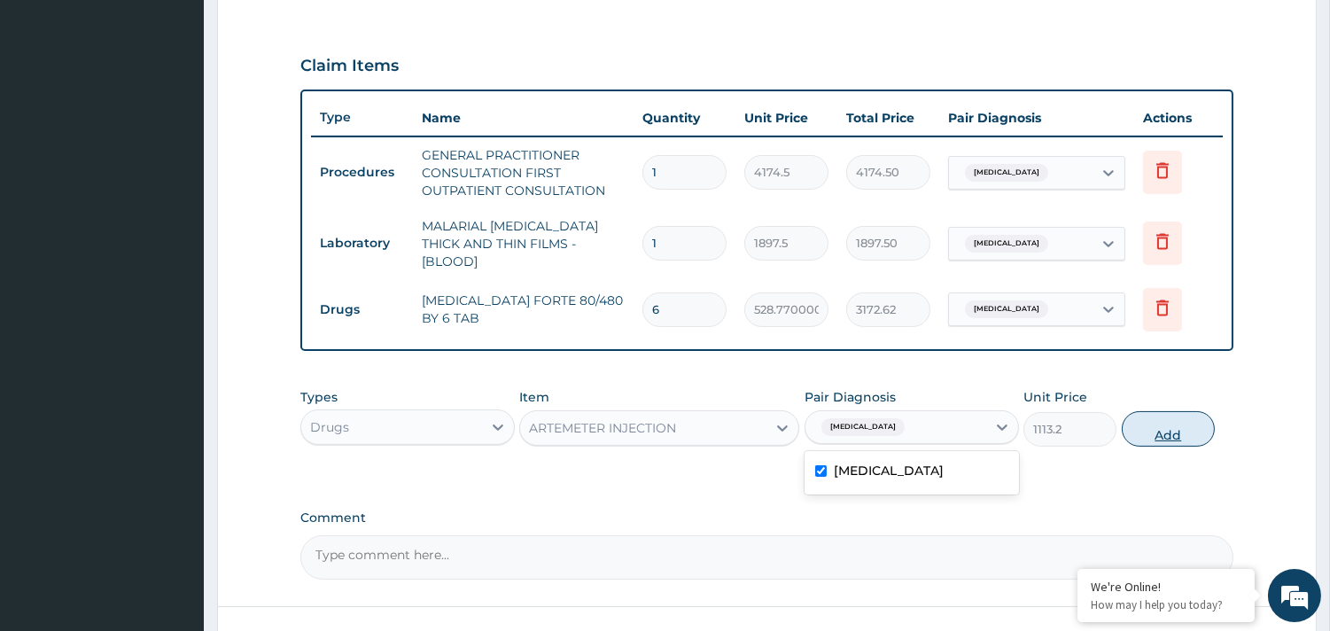
click at [1153, 411] on button "Add" at bounding box center [1168, 428] width 93 height 35
type input "0"
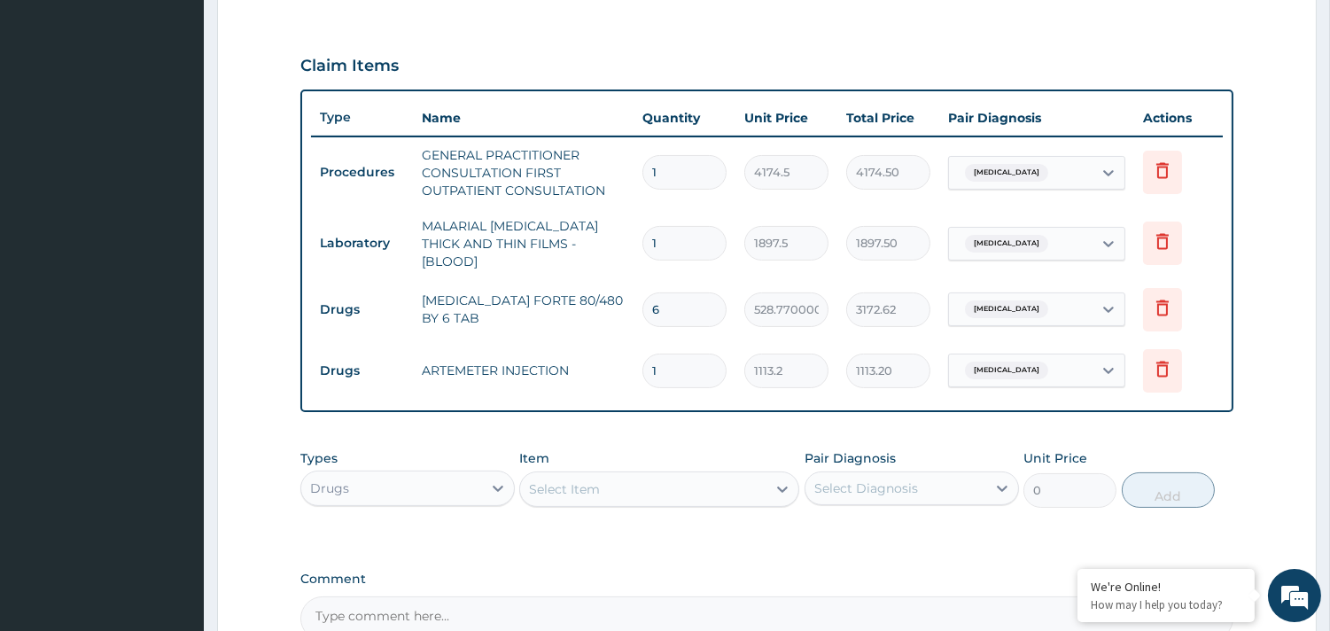
type input "0.00"
type input "2"
type input "2226.40"
type input "2"
click at [604, 488] on div "Select Item" at bounding box center [643, 489] width 246 height 28
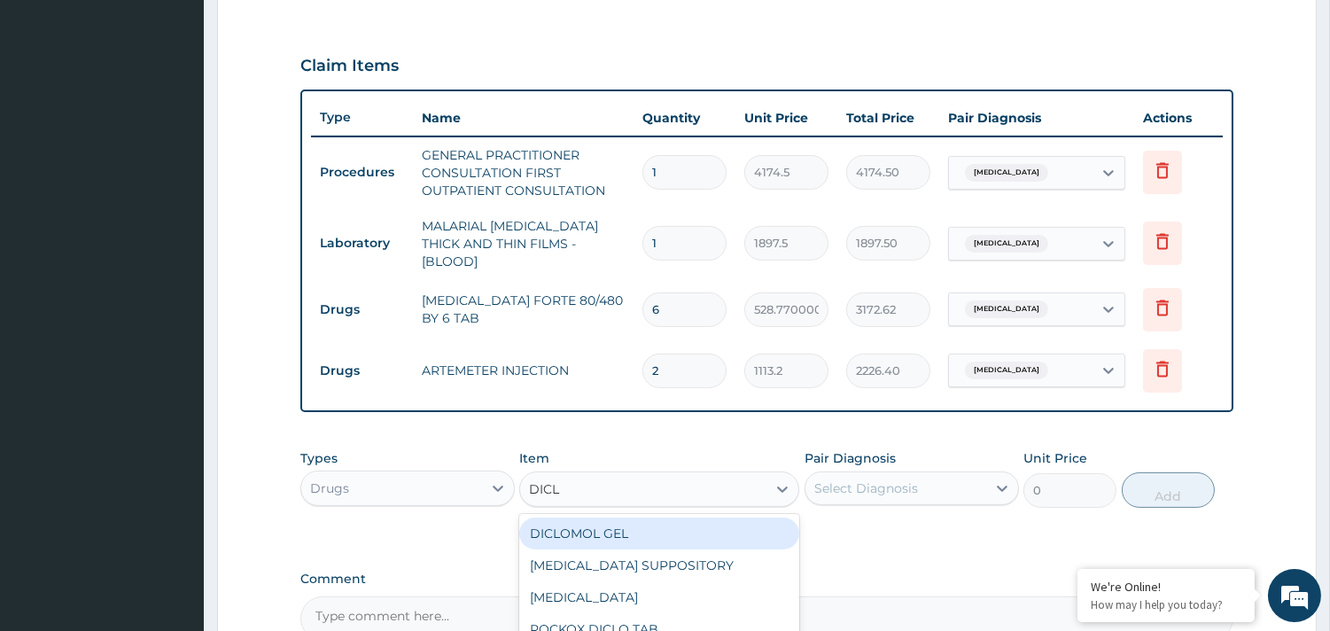
type input "DICLO"
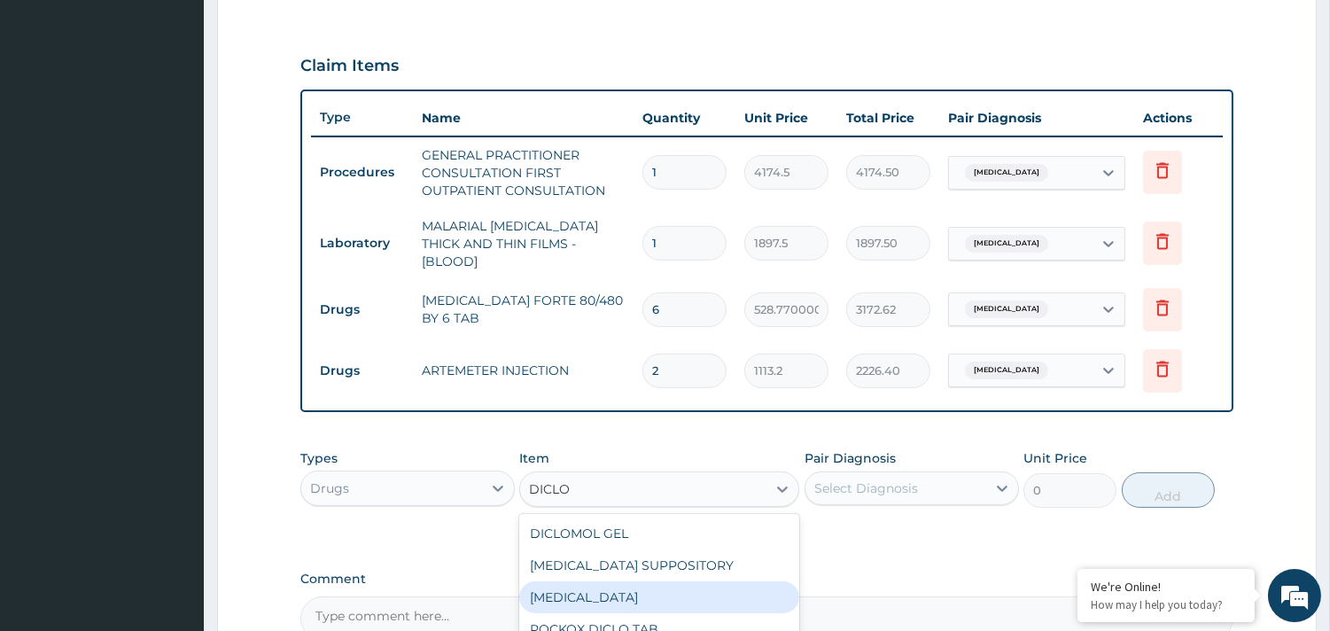
click at [605, 587] on div "DICLOFENAC" at bounding box center [659, 597] width 280 height 32
type input "695.75"
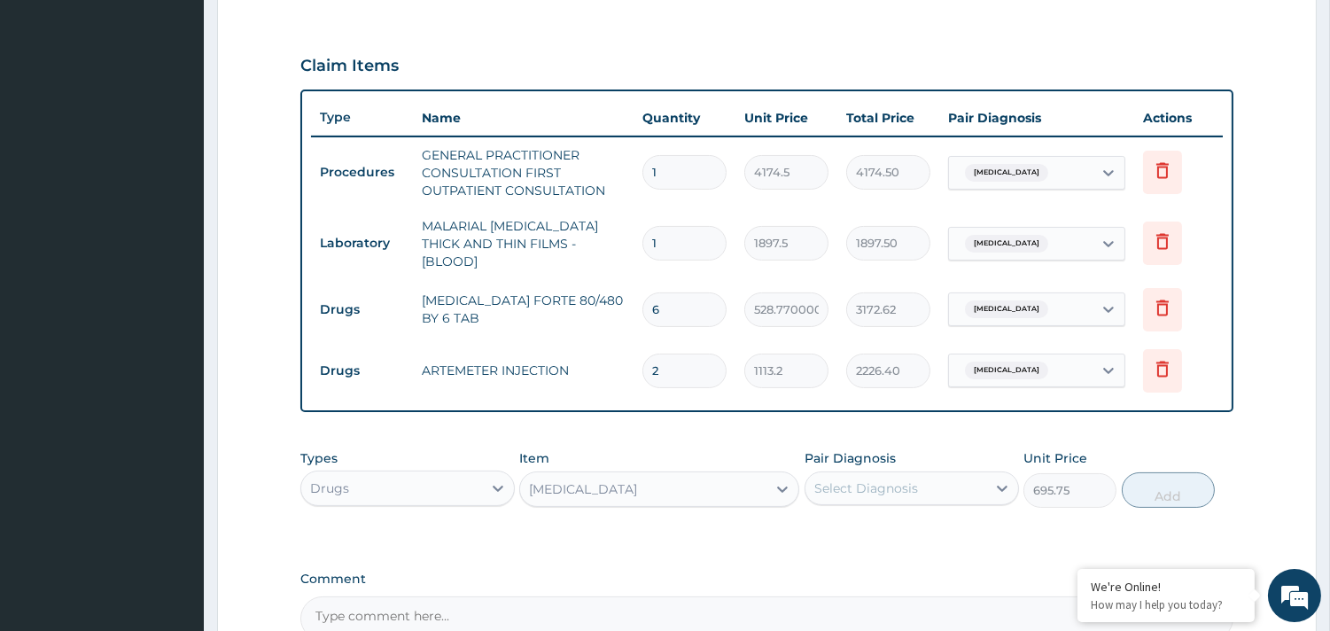
click at [883, 474] on div "Select Diagnosis" at bounding box center [895, 488] width 181 height 28
click at [870, 523] on label "Malaria" at bounding box center [889, 532] width 110 height 18
checkbox input "true"
click at [1154, 473] on button "Add" at bounding box center [1168, 489] width 93 height 35
type input "0"
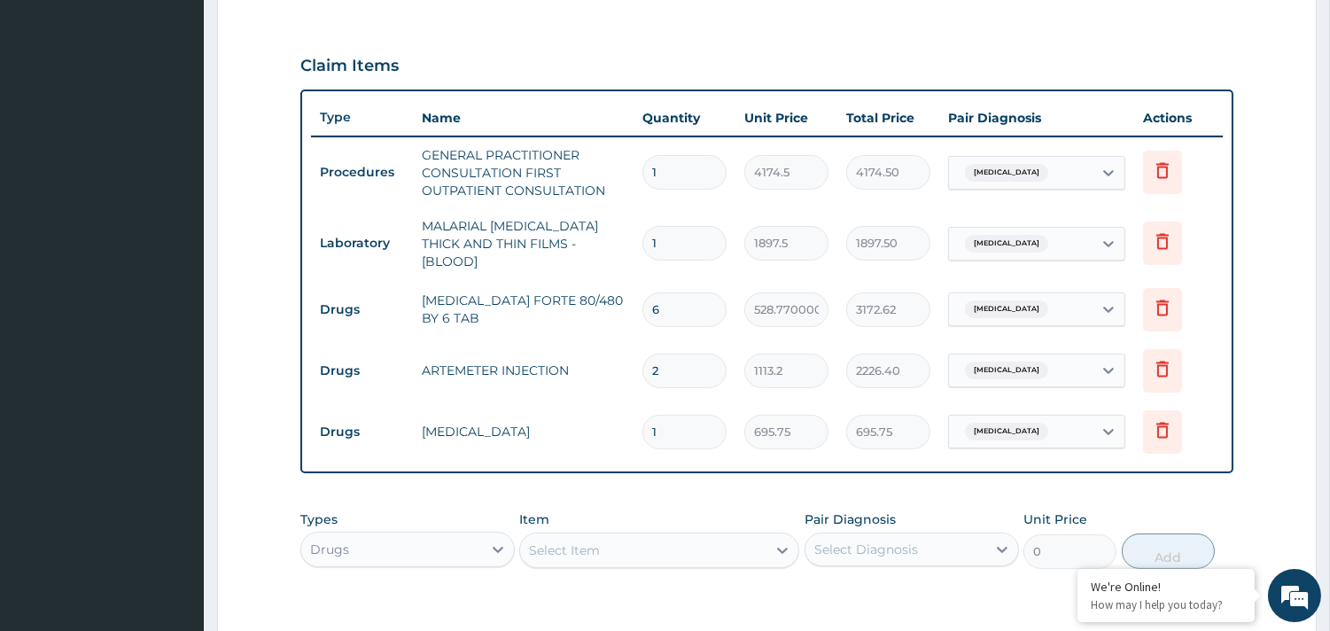
click at [556, 536] on div "Select Item" at bounding box center [643, 550] width 246 height 28
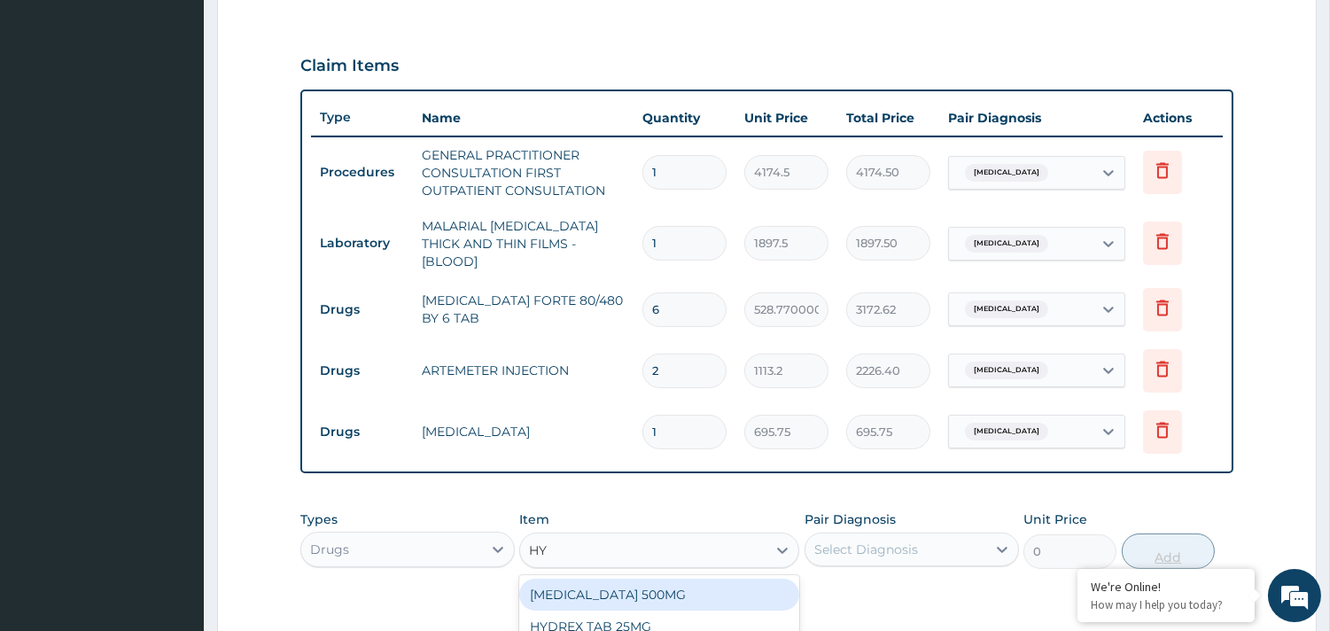
type input "H"
type input "BUS"
click at [661, 613] on div "BUSCOPAN 10MG INJECTION" at bounding box center [659, 626] width 280 height 32
type input "556.6"
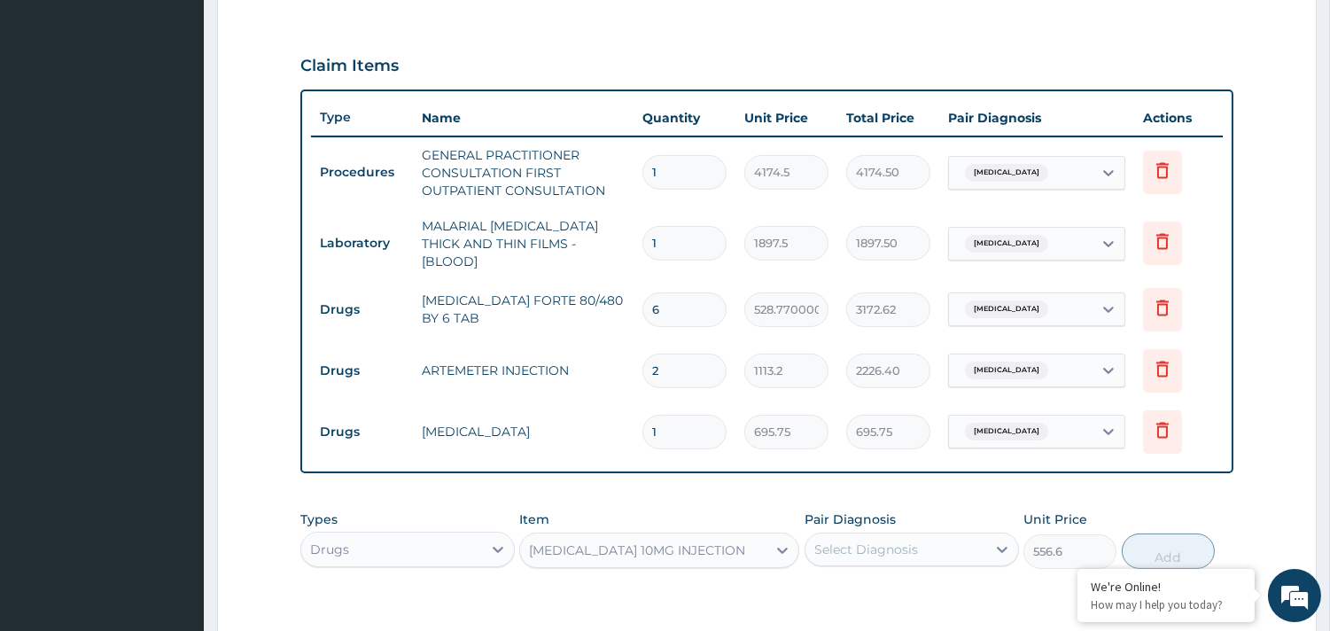
click at [844, 540] on div "Select Diagnosis" at bounding box center [866, 549] width 104 height 18
drag, startPoint x: 837, startPoint y: 579, endPoint x: 852, endPoint y: 579, distance: 15.1
click at [842, 584] on label "Malaria" at bounding box center [889, 593] width 110 height 18
checkbox input "true"
click at [1162, 544] on button "Add" at bounding box center [1168, 550] width 93 height 35
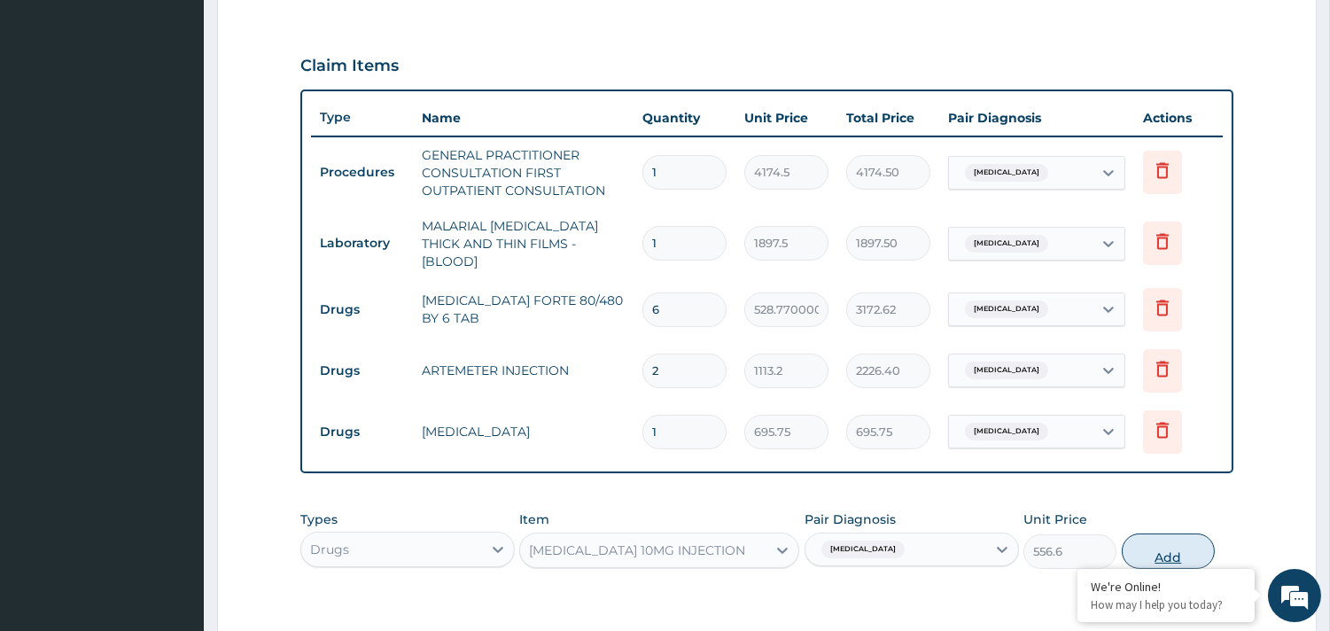
type input "0"
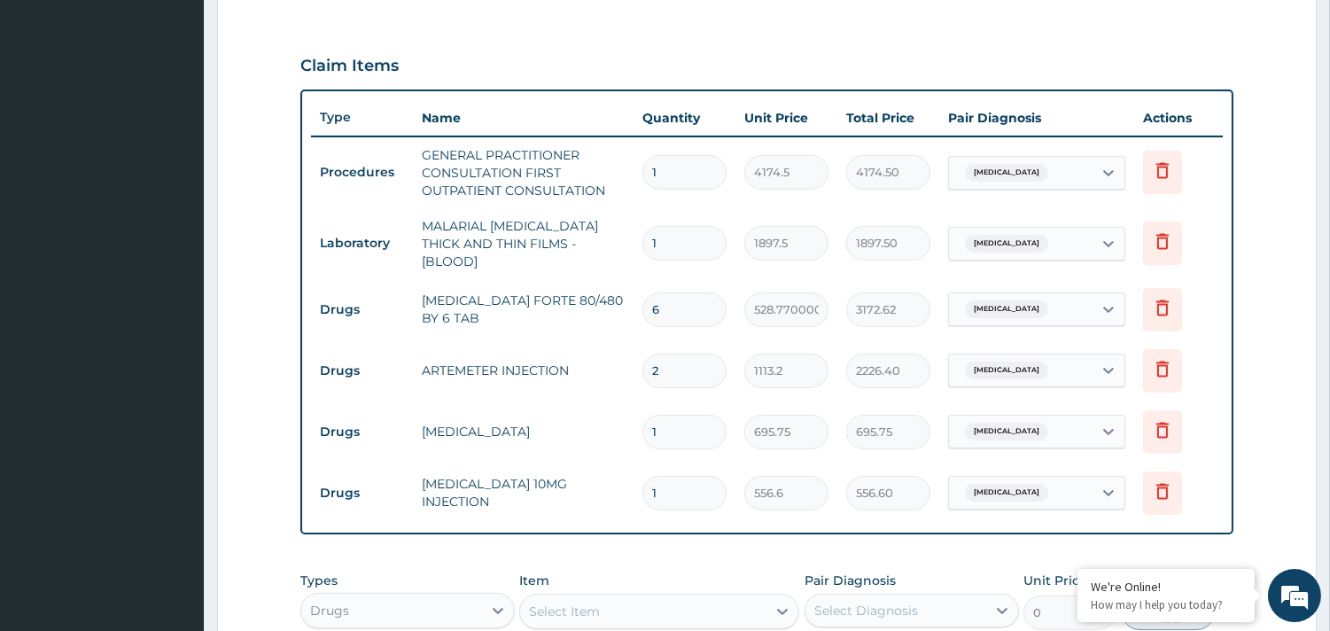
scroll to position [878, 0]
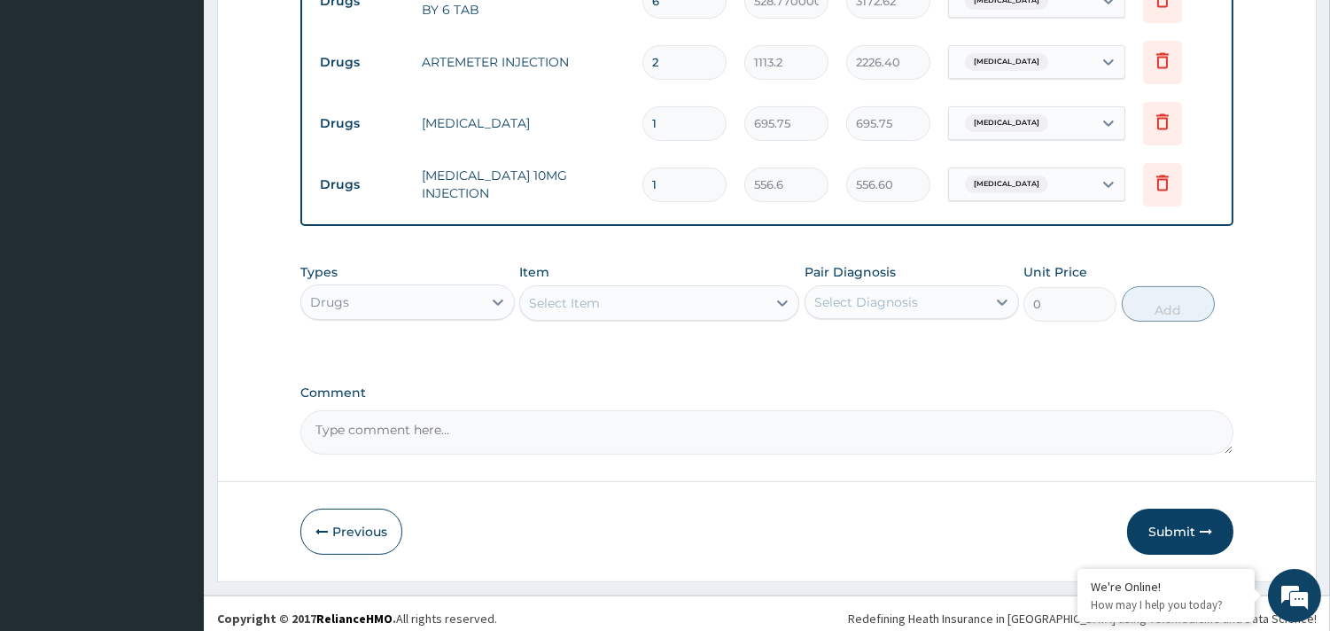
click at [555, 295] on div "Select Item" at bounding box center [564, 303] width 71 height 18
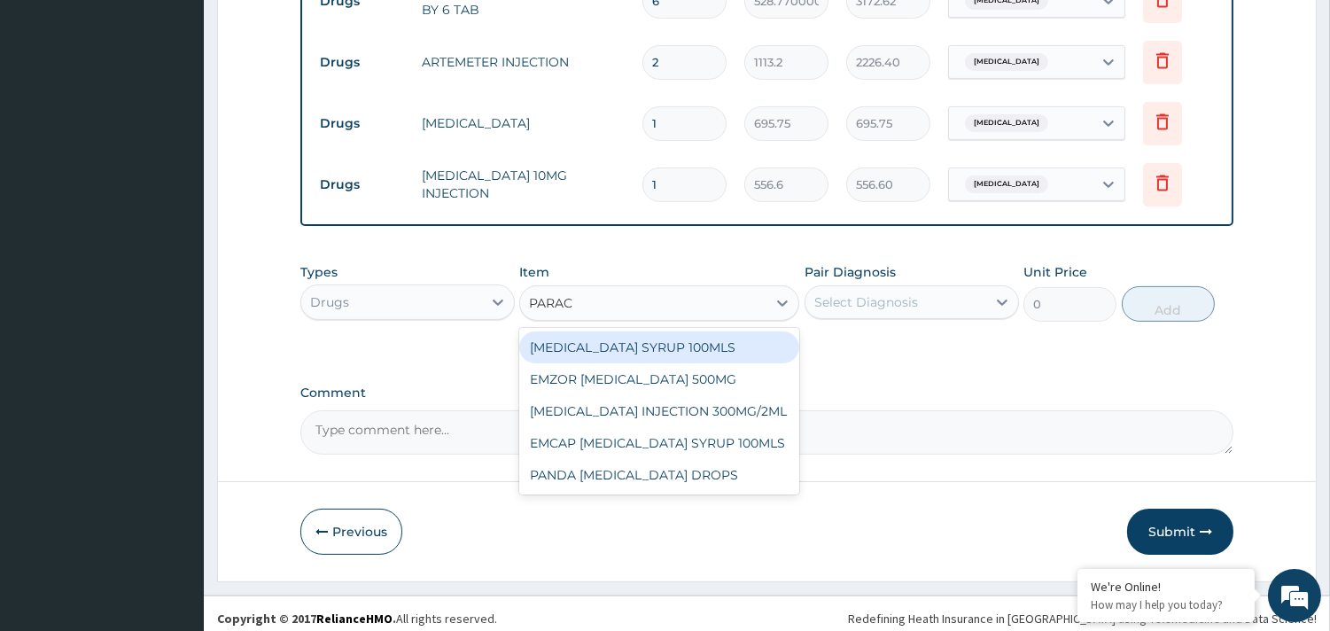
type input "PARACE"
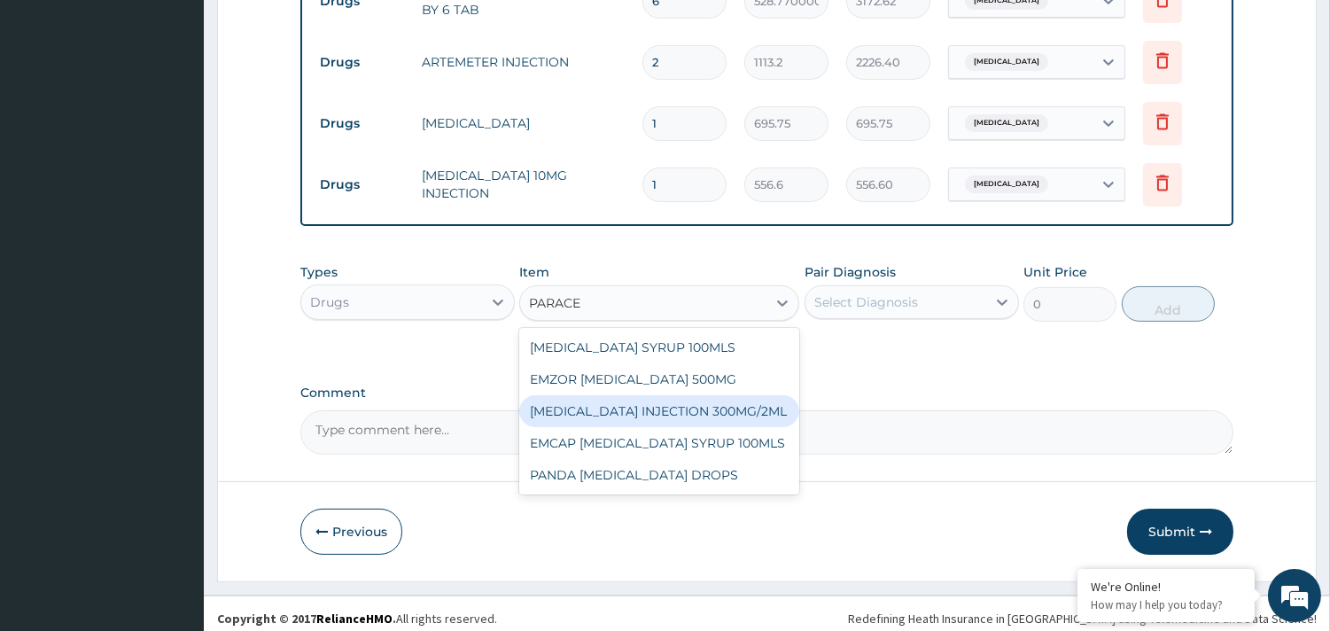
click at [750, 408] on div "PARACETAMOL INJECTION 300MG/2ML" at bounding box center [659, 411] width 280 height 32
type input "306.13000000000005"
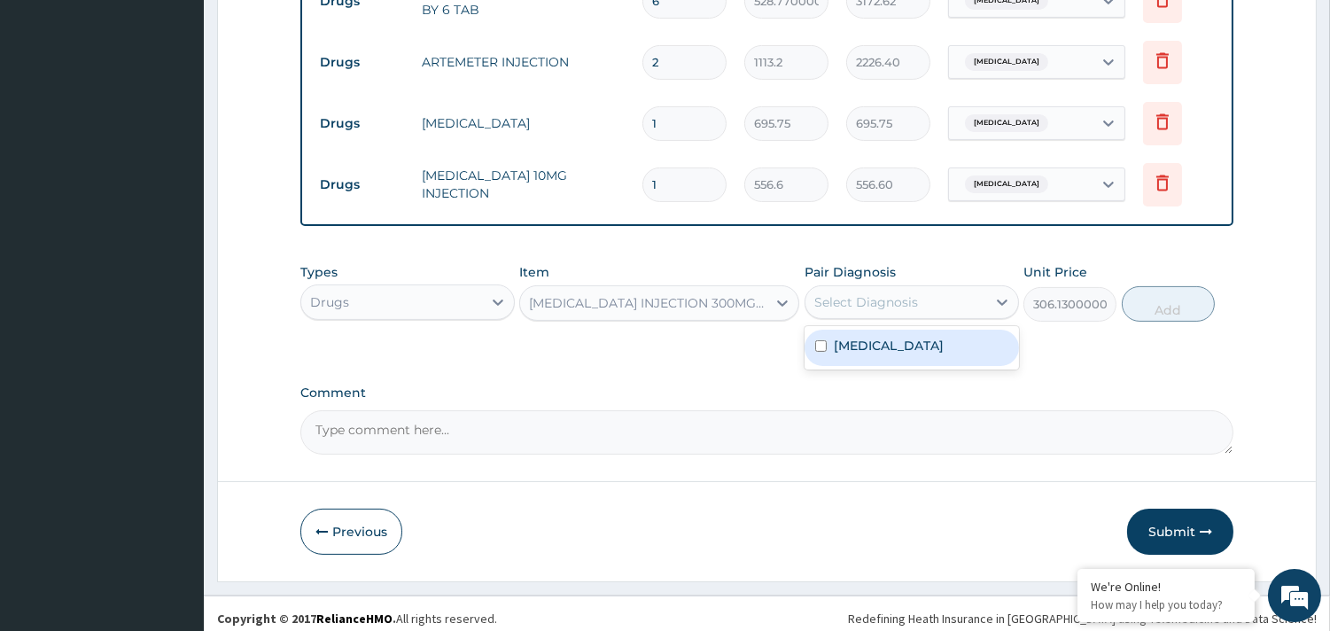
click at [874, 288] on div "Select Diagnosis" at bounding box center [895, 302] width 181 height 28
click at [679, 294] on div "PARACETAMOL INJECTION 300MG/2ML" at bounding box center [648, 303] width 239 height 18
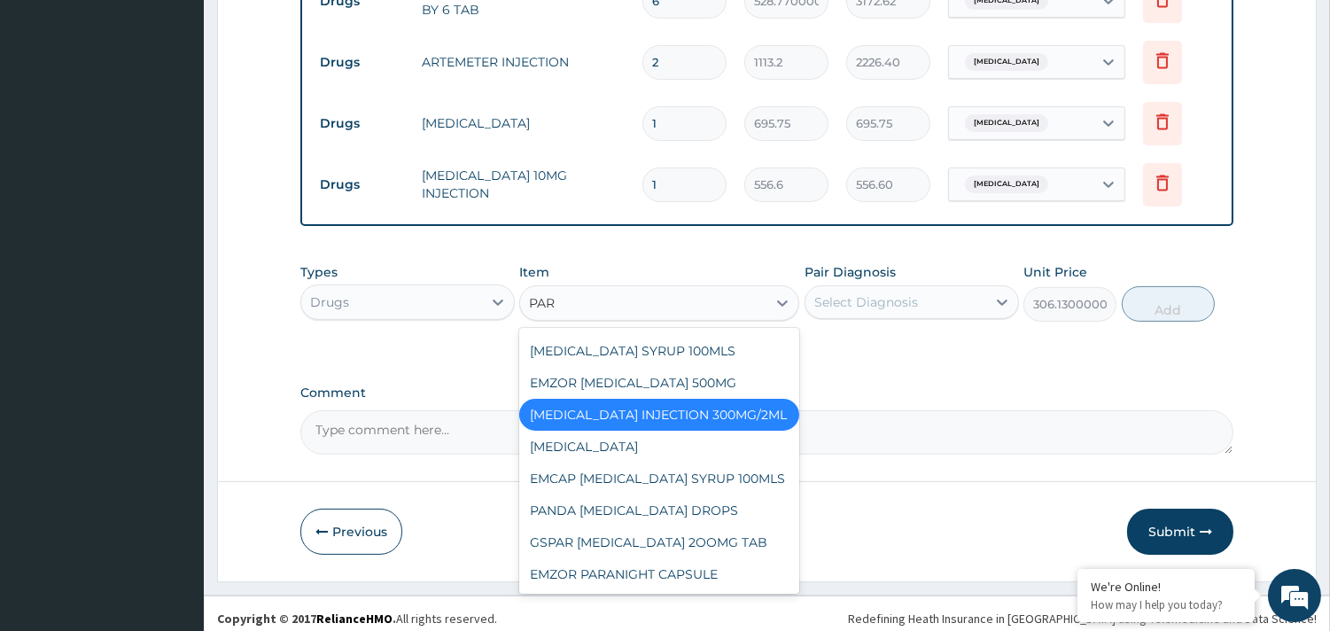
scroll to position [0, 0]
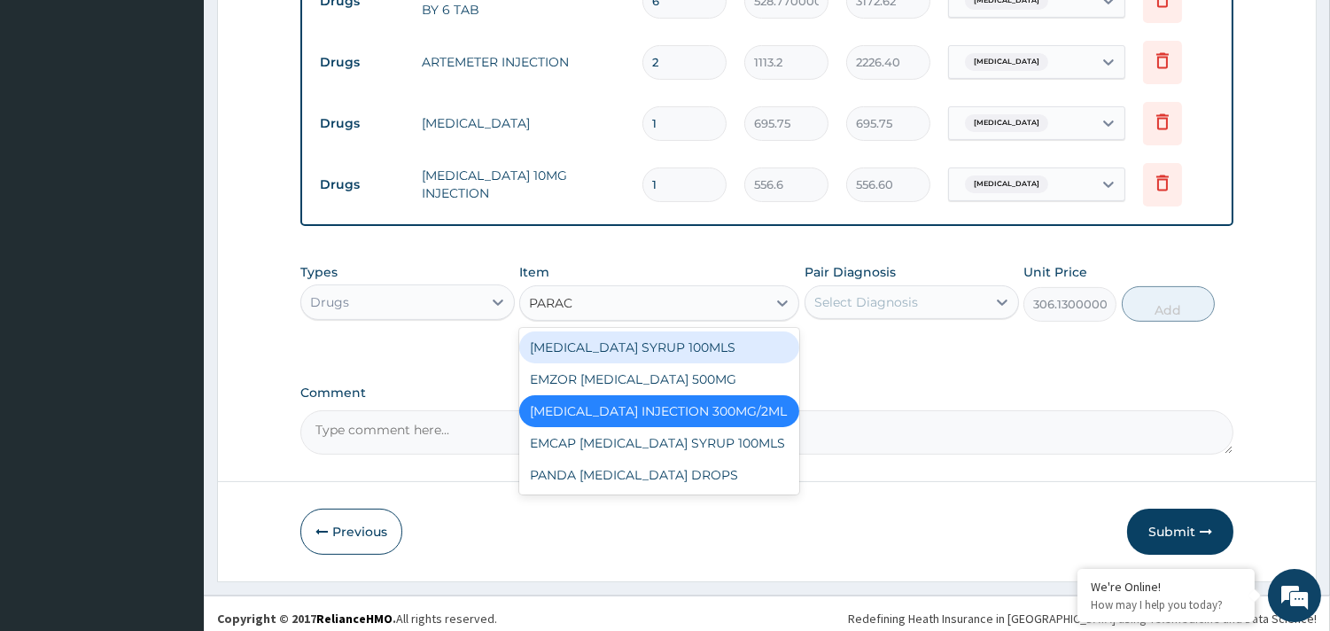
type input "PARACE"
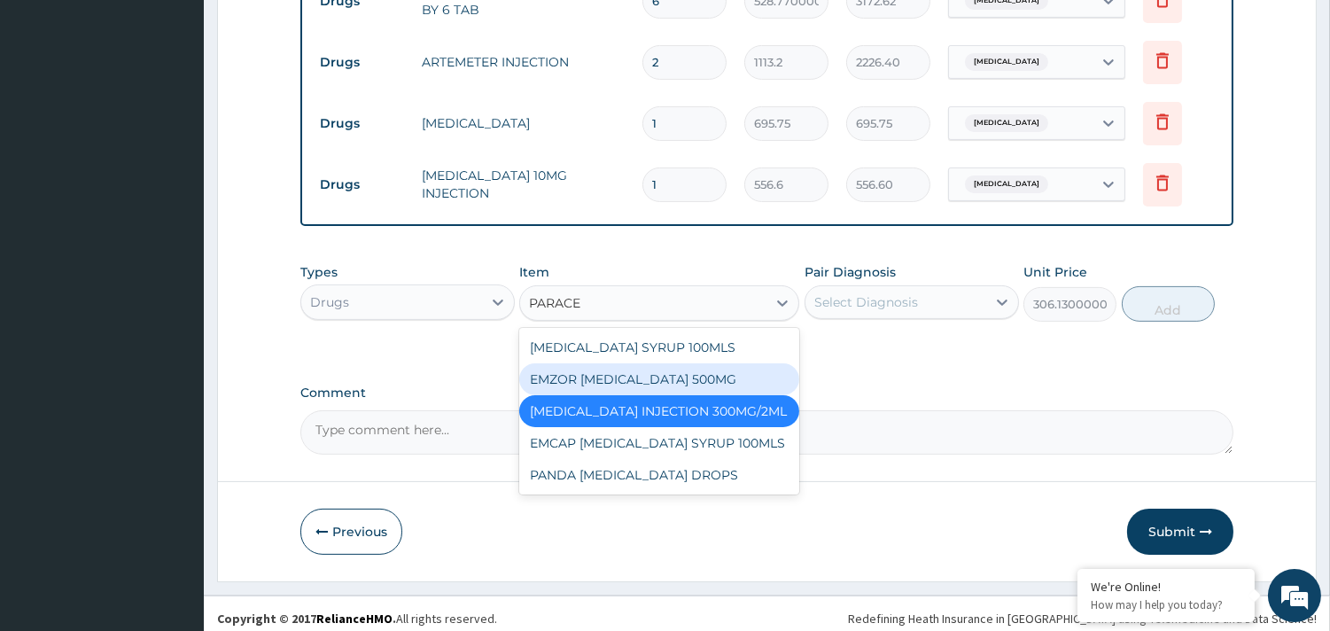
click at [682, 363] on div "EMZOR PARACETAMOL 500MG" at bounding box center [659, 379] width 280 height 32
type input "27.83"
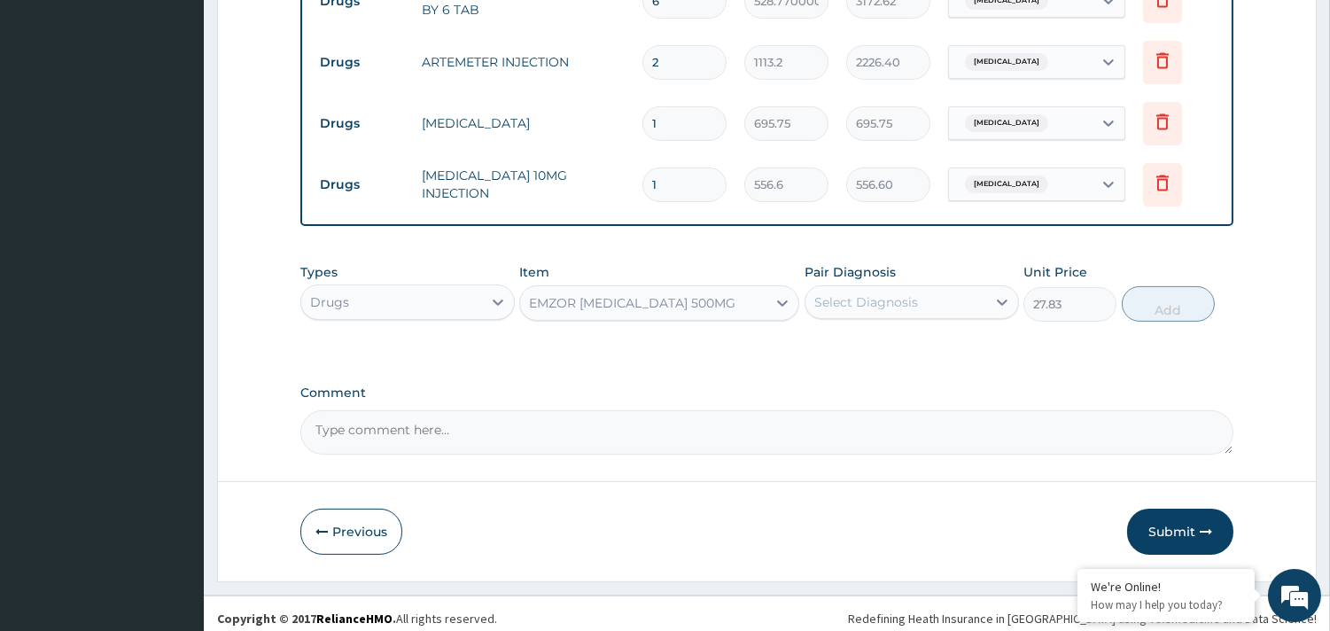
click at [880, 288] on div "Select Diagnosis" at bounding box center [895, 302] width 181 height 28
click at [895, 330] on div "Malaria" at bounding box center [912, 348] width 214 height 36
checkbox input "true"
click at [1147, 295] on button "Add" at bounding box center [1168, 303] width 93 height 35
type input "0"
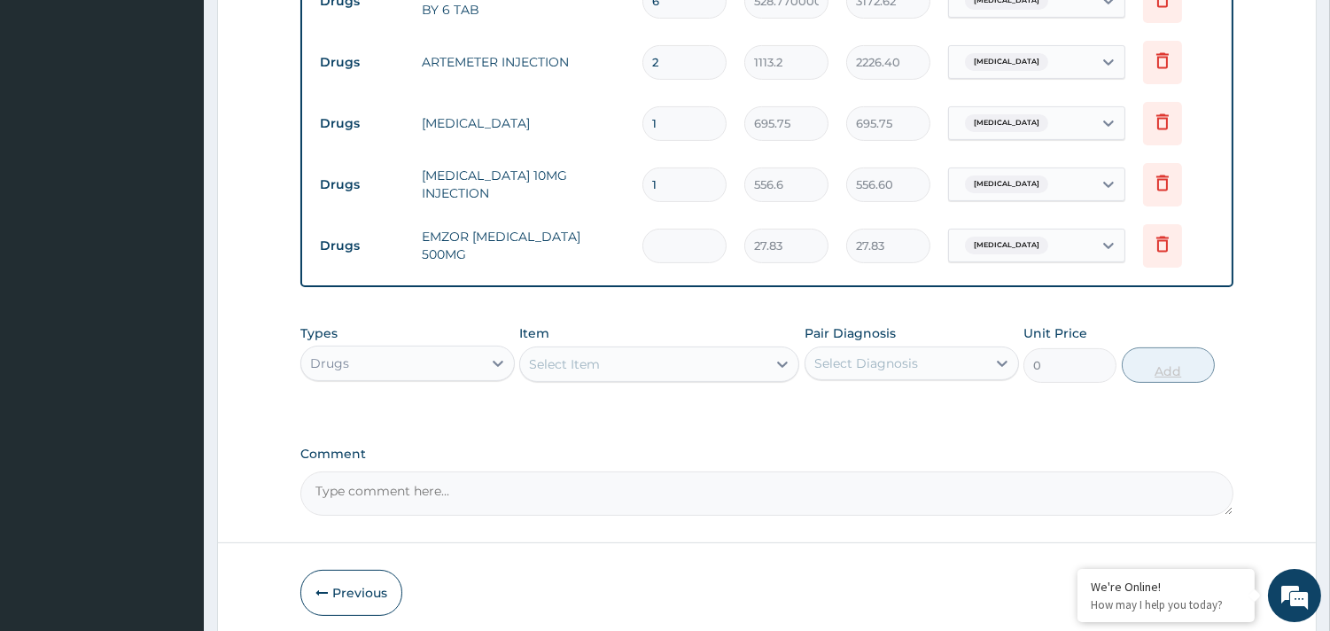
type input "0.00"
type input "2"
type input "55.66"
type input "20"
type input "556.60"
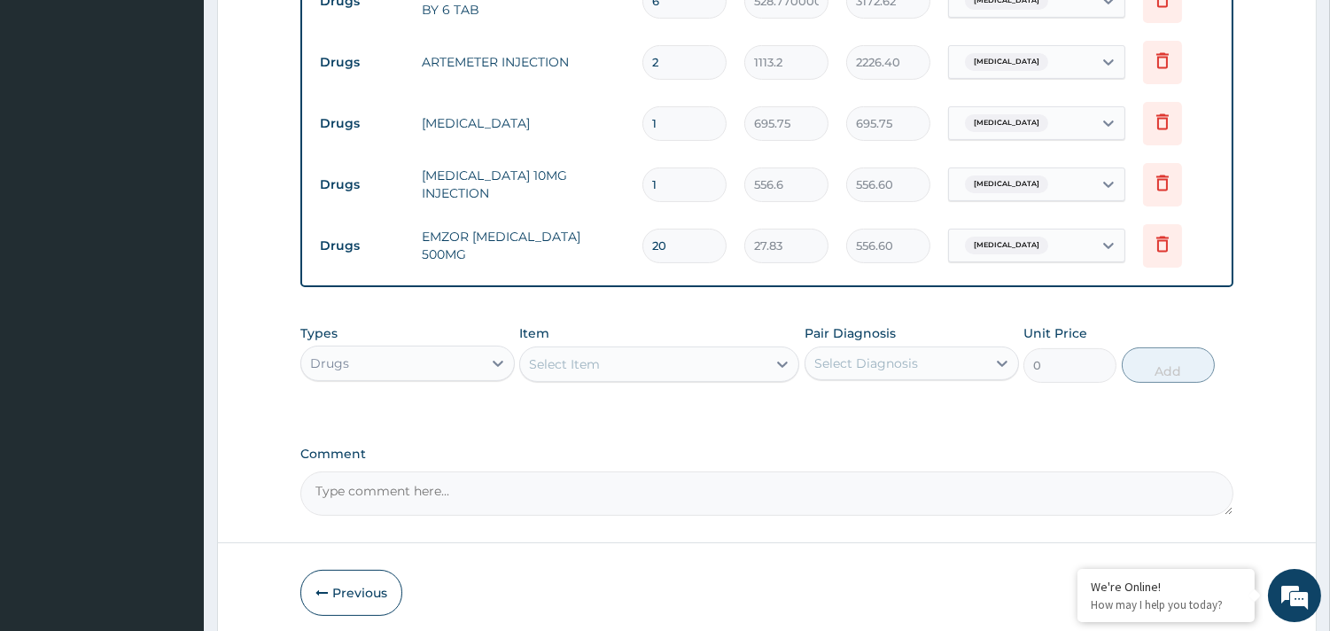
type input "20"
click at [565, 360] on div "Select Item" at bounding box center [564, 364] width 71 height 18
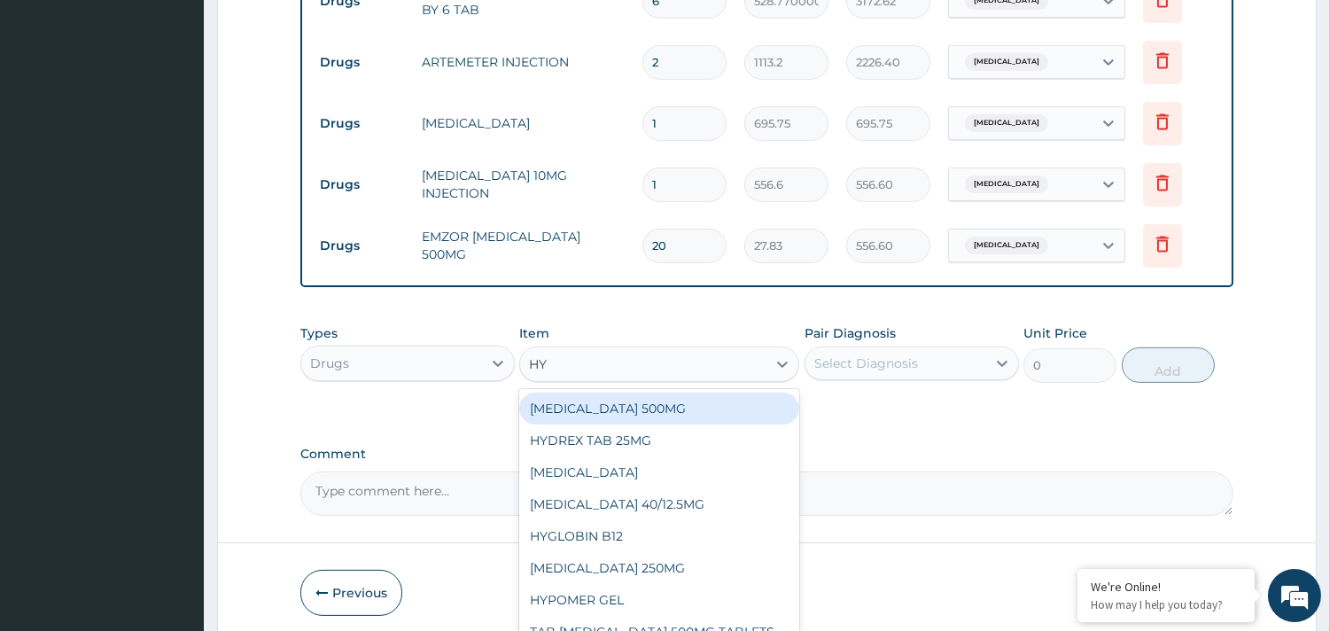
type input "H"
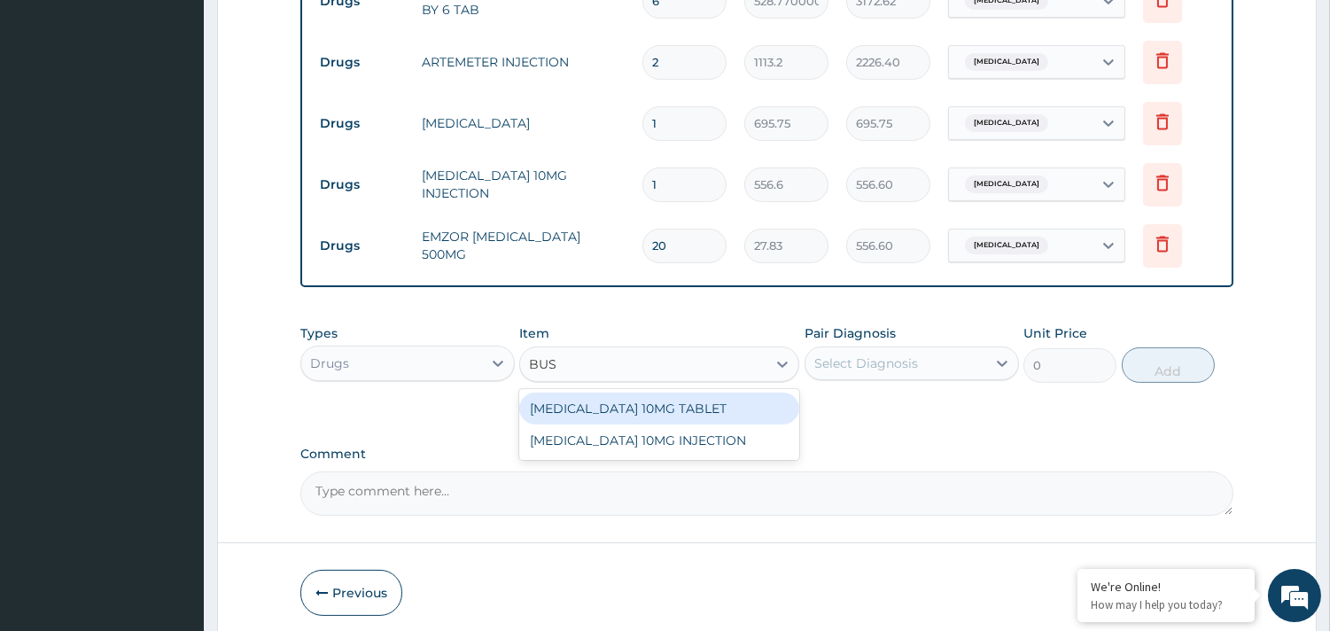
type input "BUSC"
click at [658, 393] on div "BUSCOPAN 10MG TABLET" at bounding box center [659, 409] width 280 height 32
type input "48.7025"
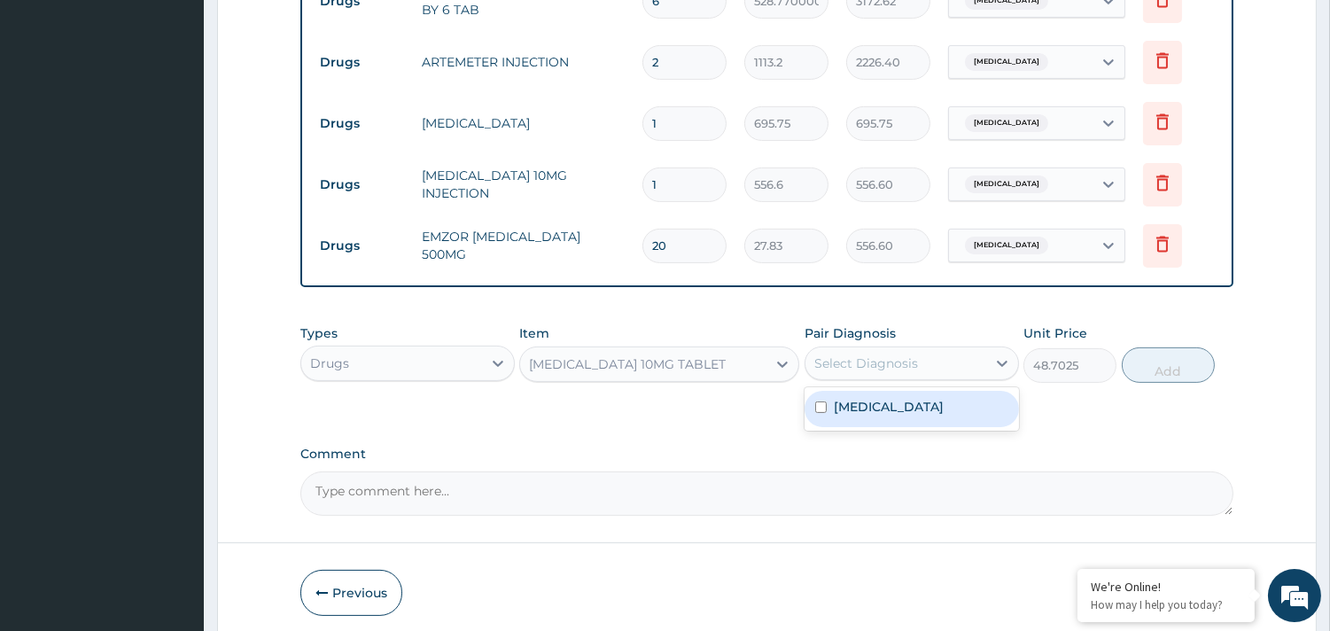
click at [860, 354] on div "Select Diagnosis" at bounding box center [866, 363] width 104 height 18
type input "10"
click at [921, 349] on div "10" at bounding box center [895, 363] width 181 height 28
click at [906, 354] on div "Select Diagnosis" at bounding box center [866, 363] width 104 height 18
click at [861, 400] on label "Malaria" at bounding box center [889, 407] width 110 height 18
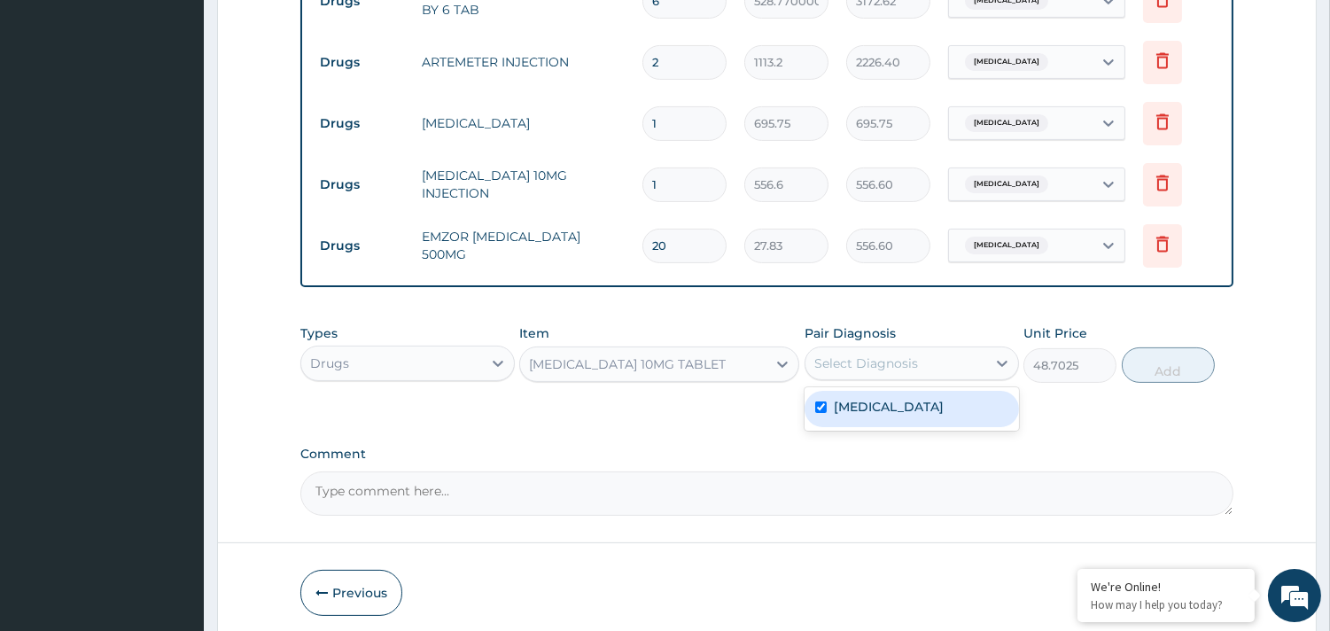
checkbox input "true"
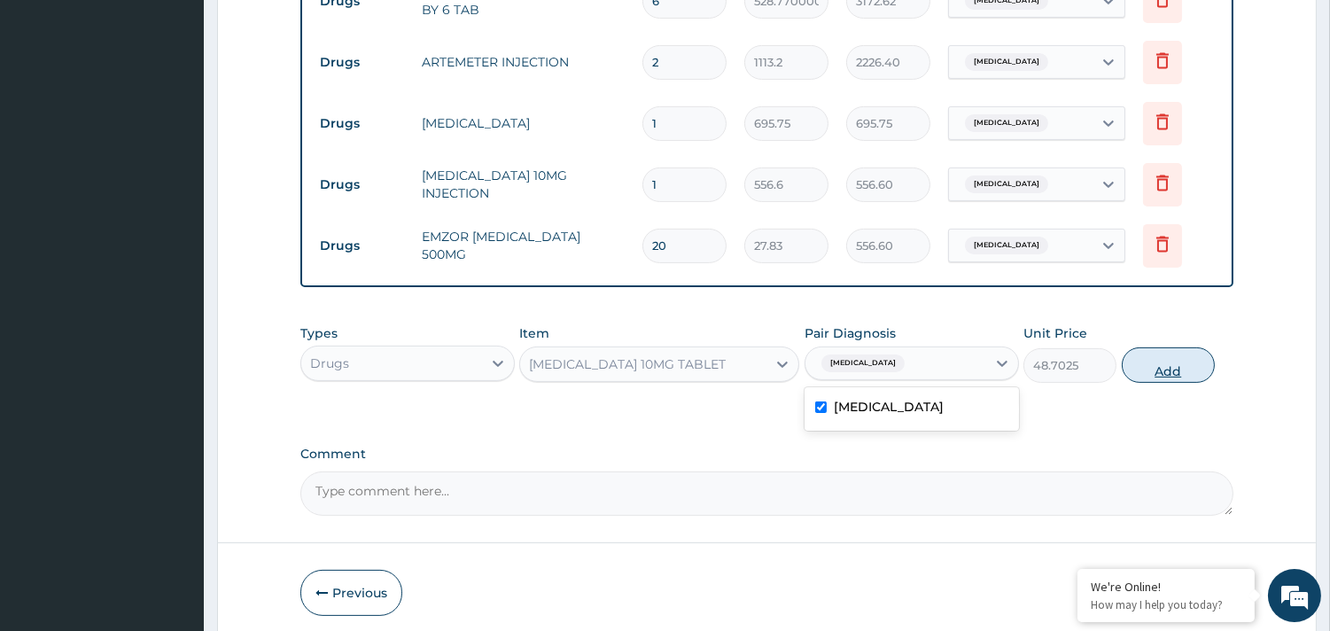
click at [1170, 369] on button "Add" at bounding box center [1168, 364] width 93 height 35
type input "0"
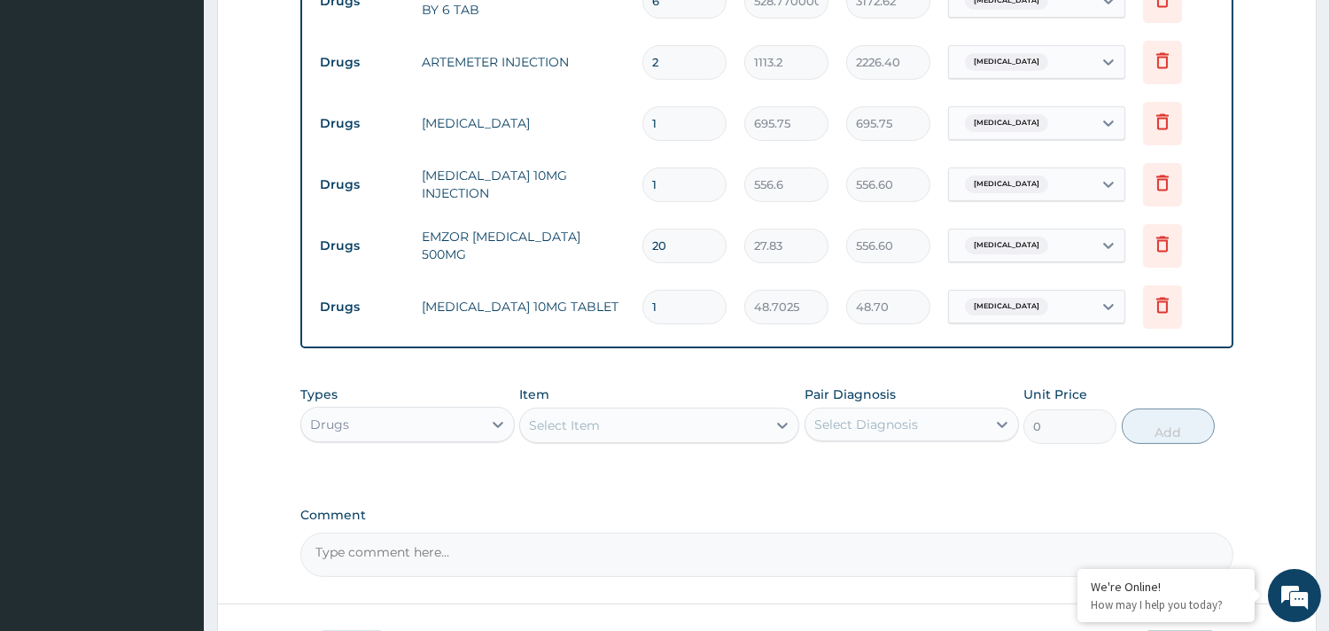
type input "10"
type input "487.02"
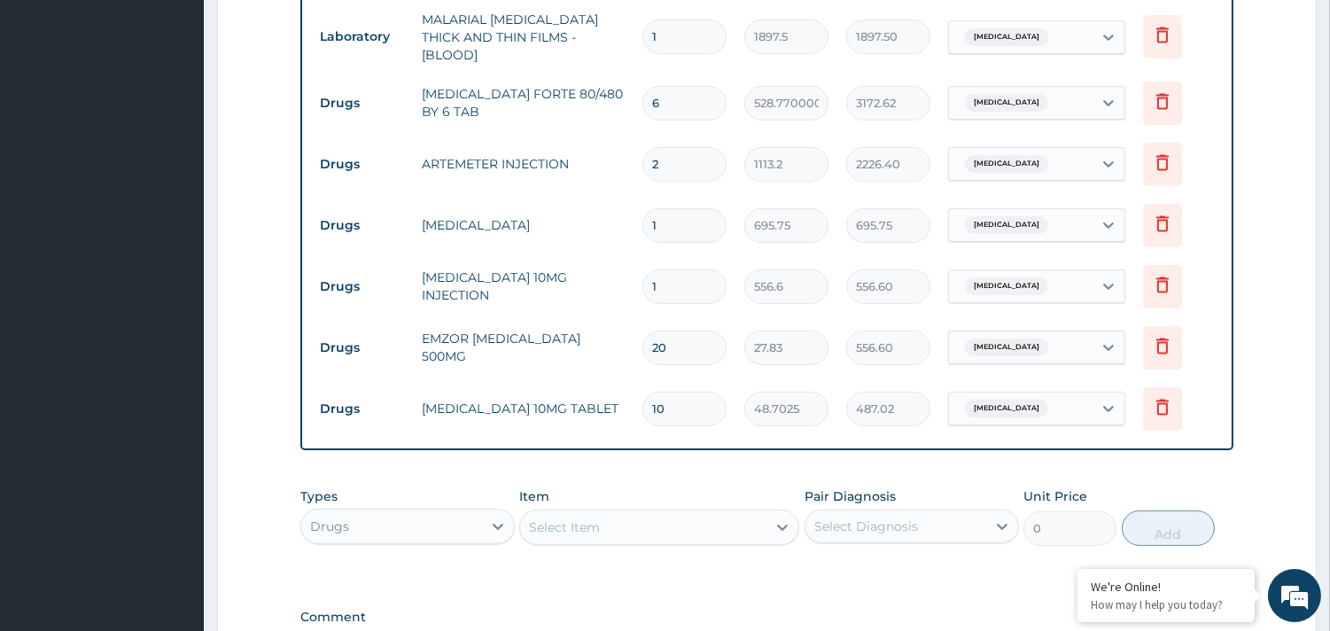
scroll to position [759, 0]
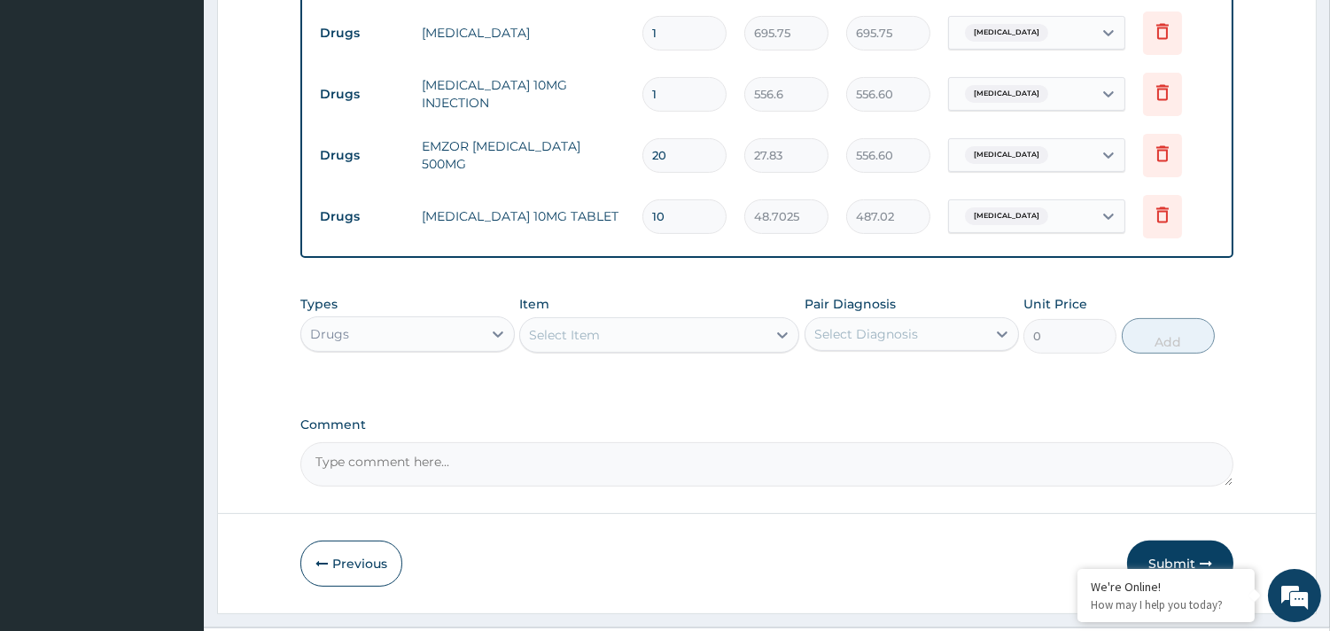
type input "10"
click at [1191, 547] on button "Submit" at bounding box center [1180, 563] width 106 height 46
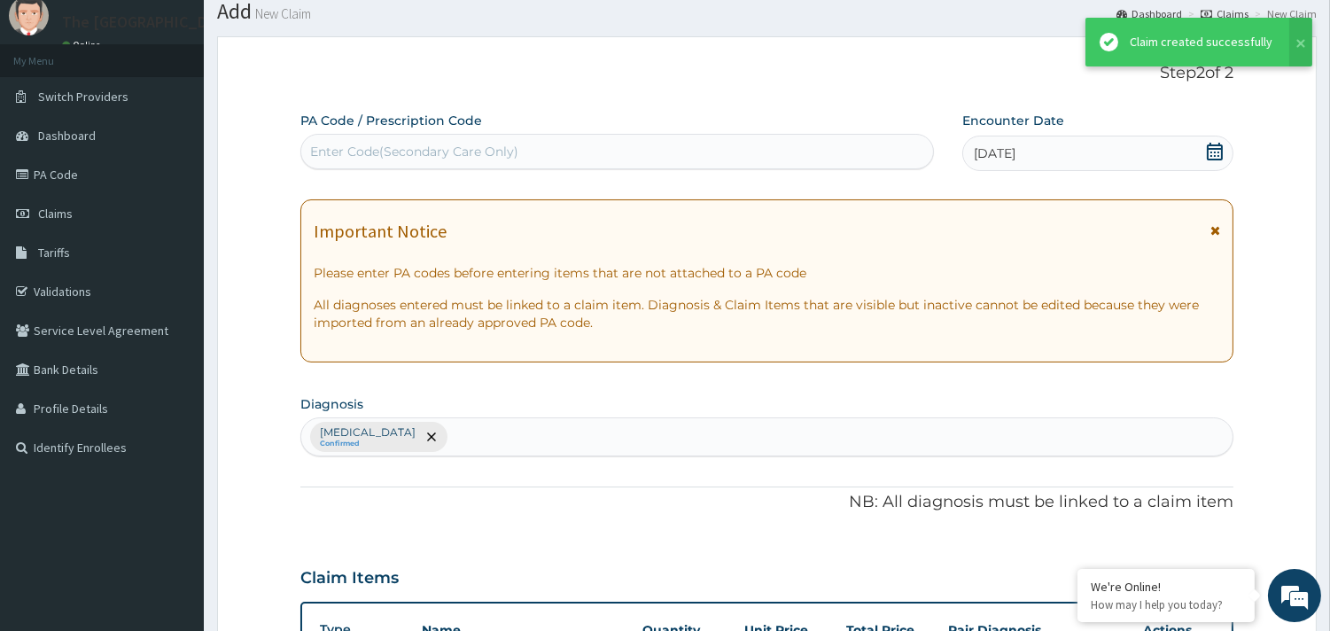
scroll to position [968, 0]
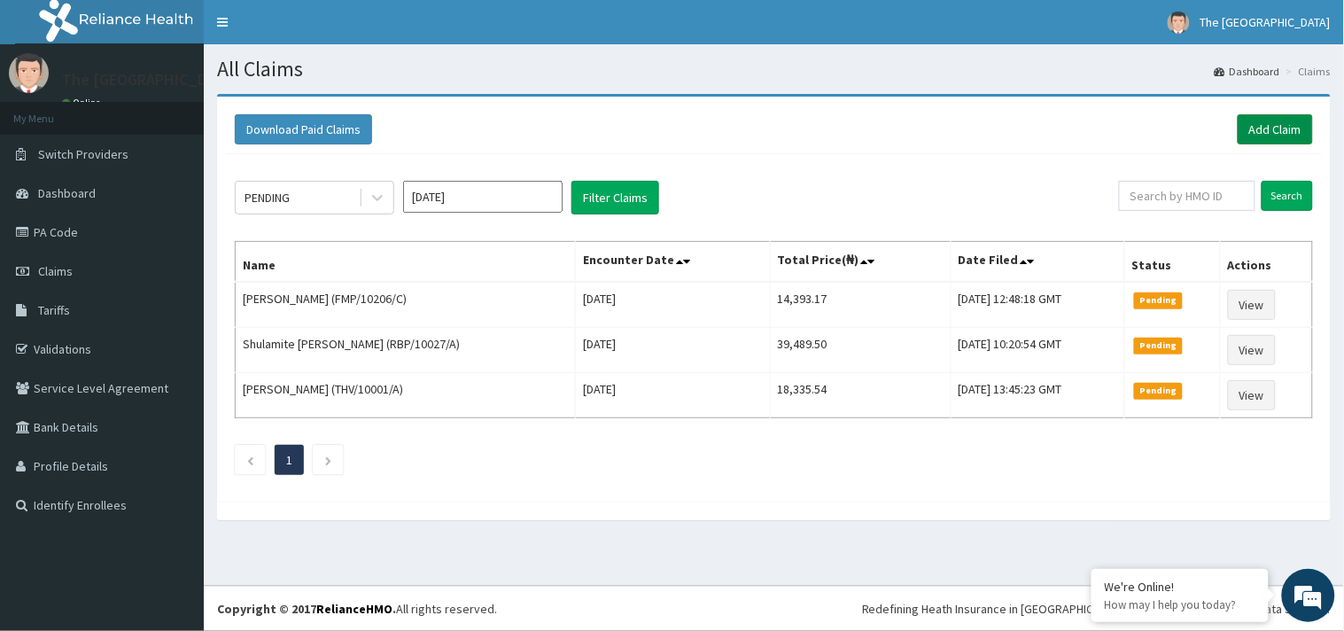
click at [1287, 128] on link "Add Claim" at bounding box center [1275, 129] width 75 height 30
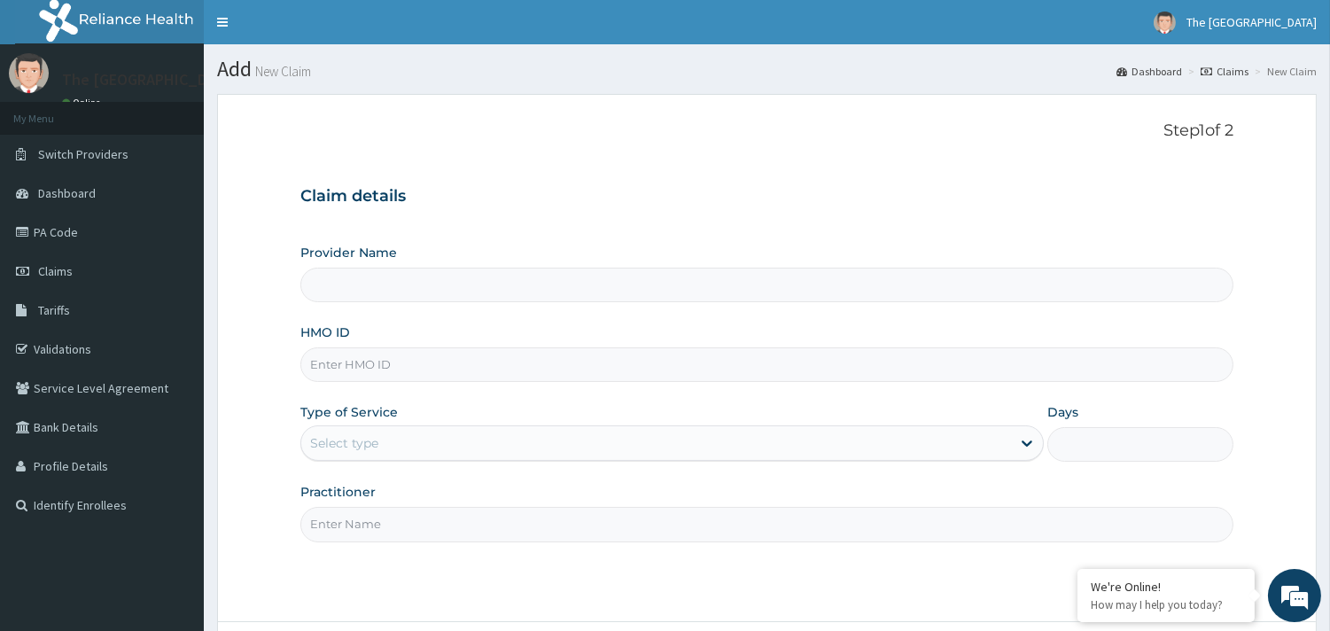
type input "The [GEOGRAPHIC_DATA]"
click at [59, 263] on span "Claims" at bounding box center [55, 271] width 35 height 16
click at [67, 308] on span "Tariffs" at bounding box center [54, 310] width 32 height 16
click at [64, 358] on link "Validations" at bounding box center [102, 349] width 204 height 39
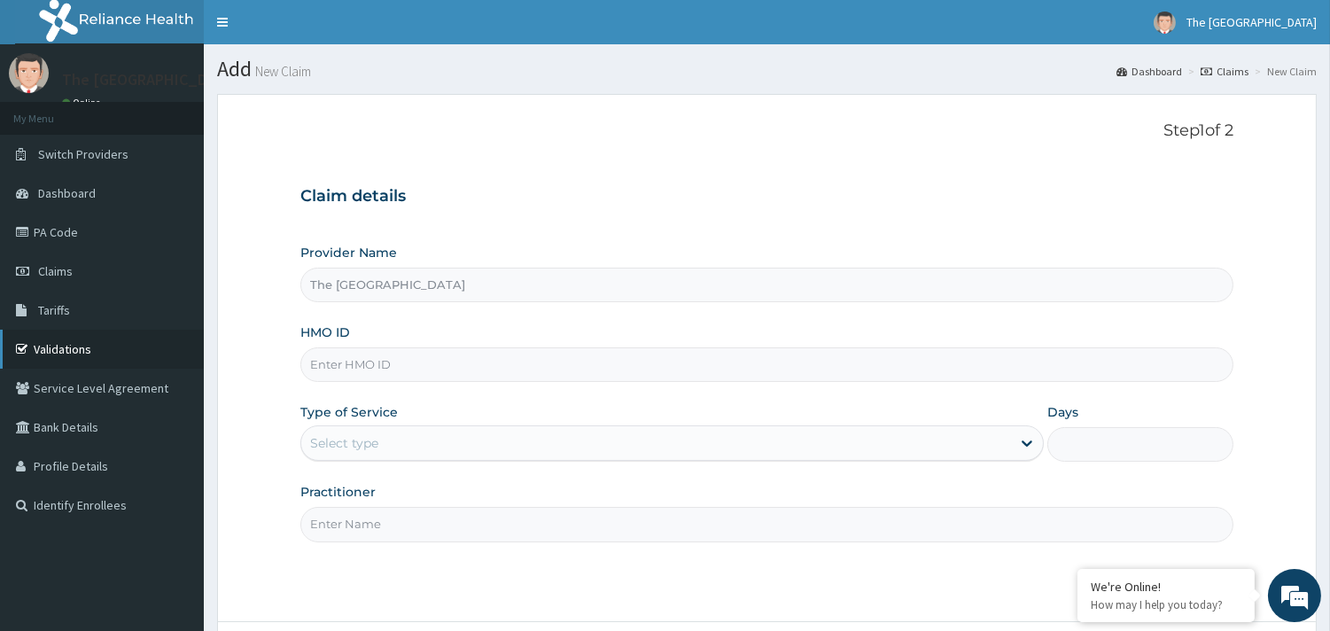
click at [64, 349] on link "Validations" at bounding box center [102, 349] width 204 height 39
